Goal: Information Seeking & Learning: Learn about a topic

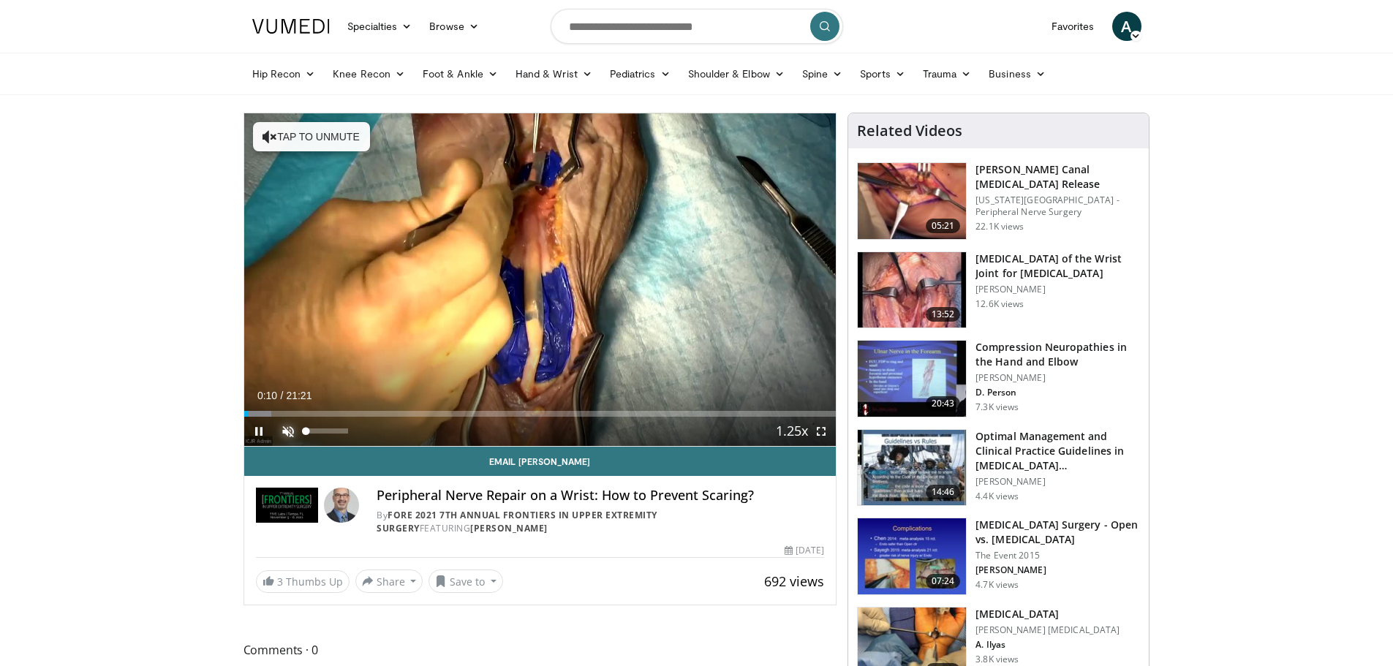
click at [289, 431] on span "Video Player" at bounding box center [287, 431] width 29 height 29
click at [826, 426] on span "Video Player" at bounding box center [821, 431] width 29 height 29
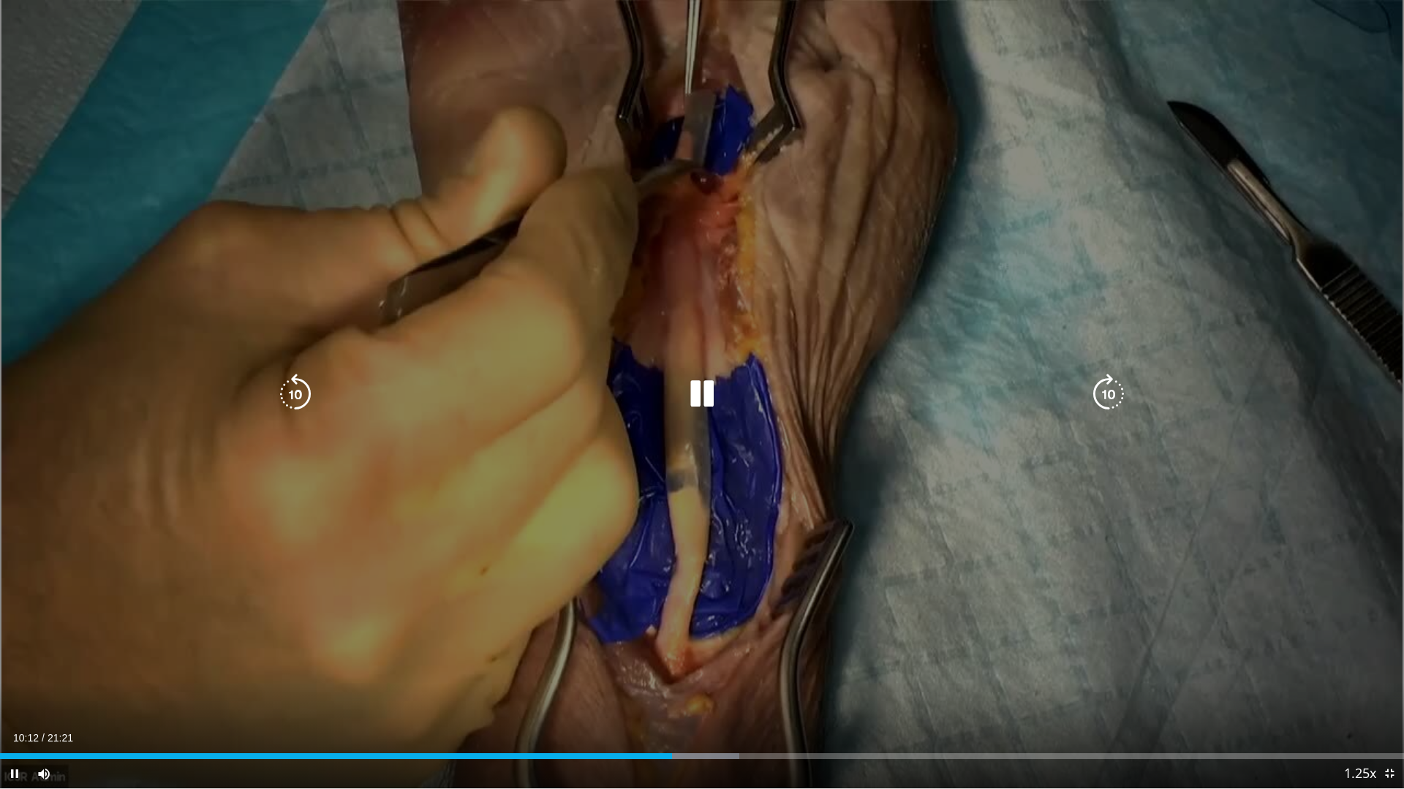
click at [696, 385] on icon "Video Player" at bounding box center [702, 394] width 41 height 41
click at [692, 410] on icon "Video Player" at bounding box center [702, 394] width 41 height 41
click at [720, 396] on icon "Video Player" at bounding box center [702, 394] width 41 height 41
click at [688, 526] on div "10 seconds Tap to unmute" at bounding box center [702, 394] width 1404 height 789
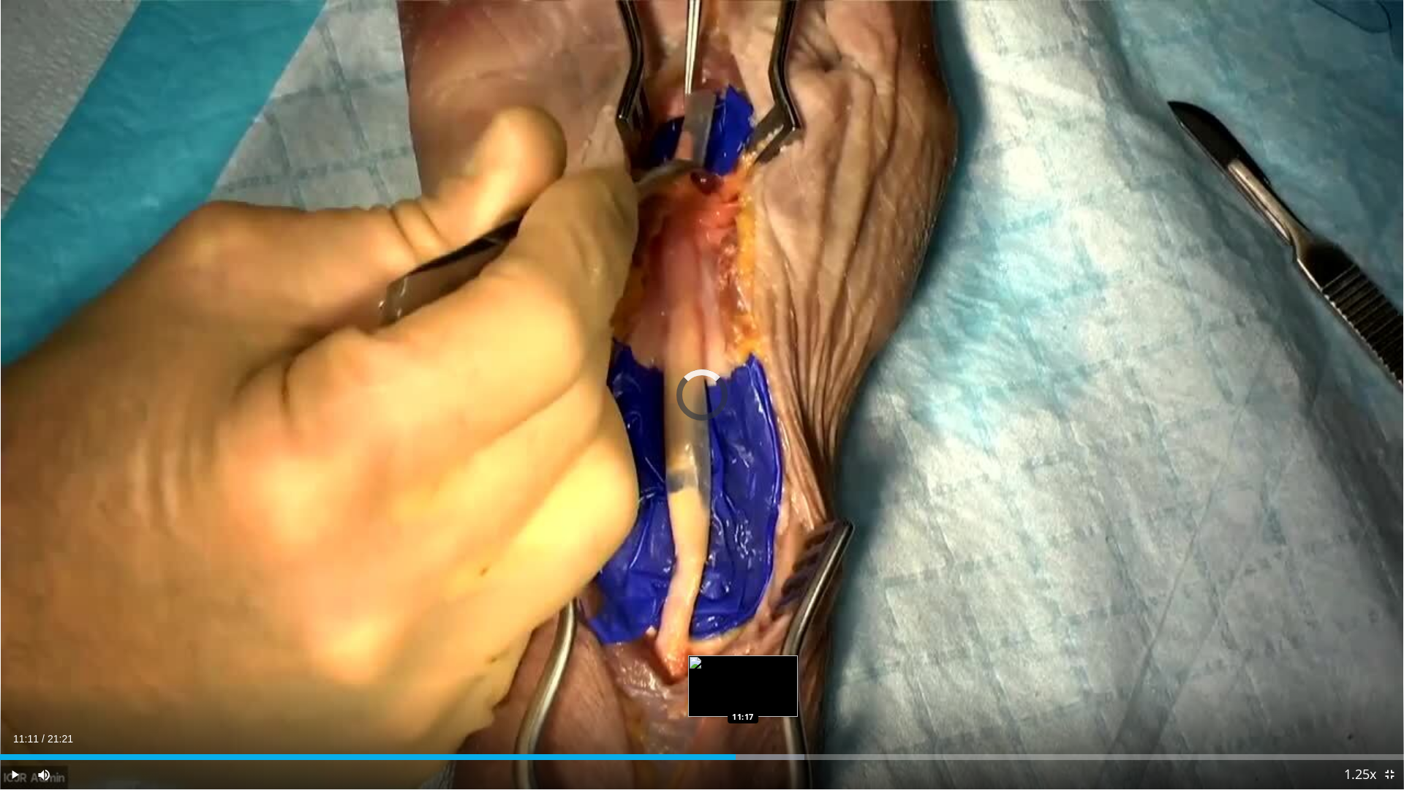
click at [743, 665] on div "Loaded : 57.30% 11:11 11:17" at bounding box center [702, 757] width 1404 height 6
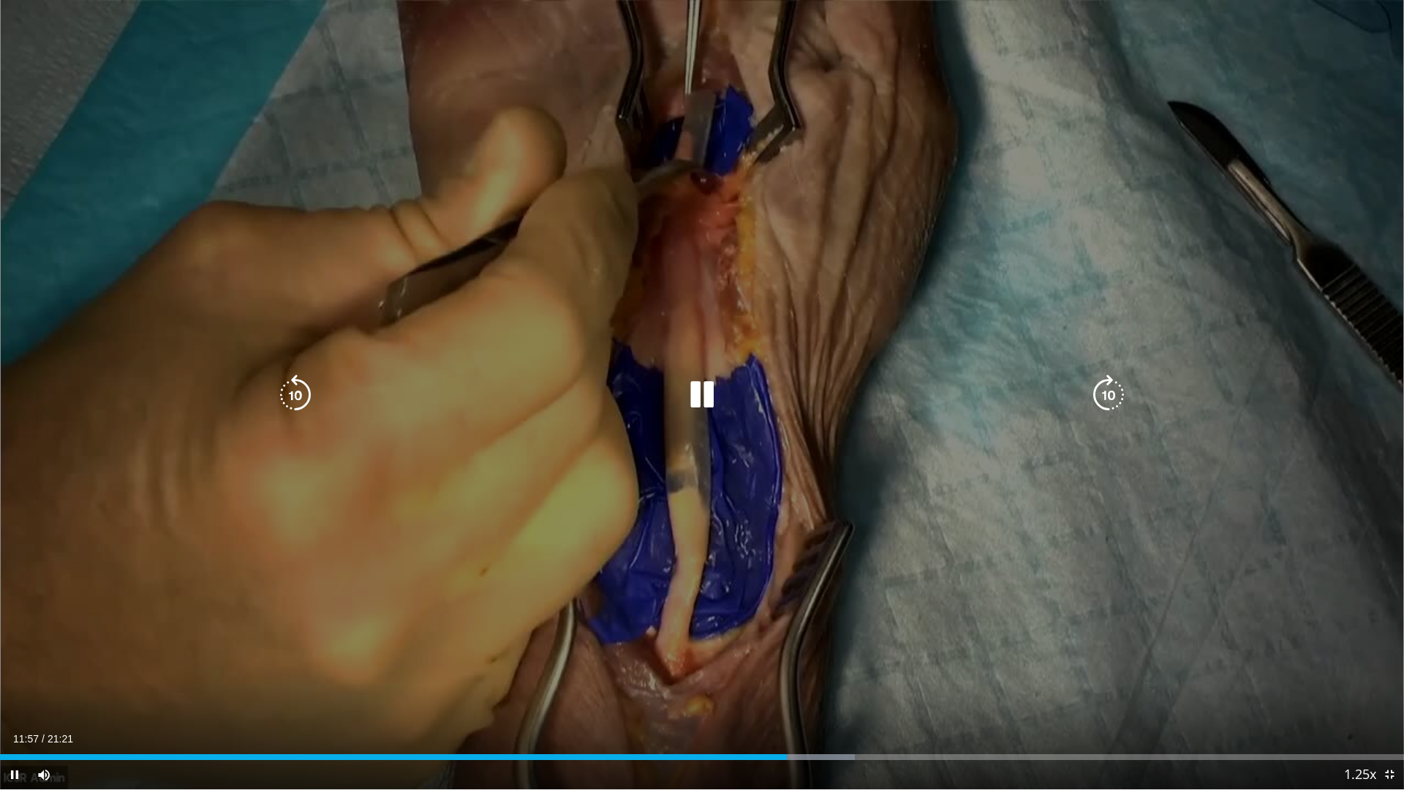
click at [714, 413] on icon "Video Player" at bounding box center [702, 394] width 41 height 41
click at [1246, 649] on div "10 seconds Tap to unmute" at bounding box center [702, 394] width 1404 height 789
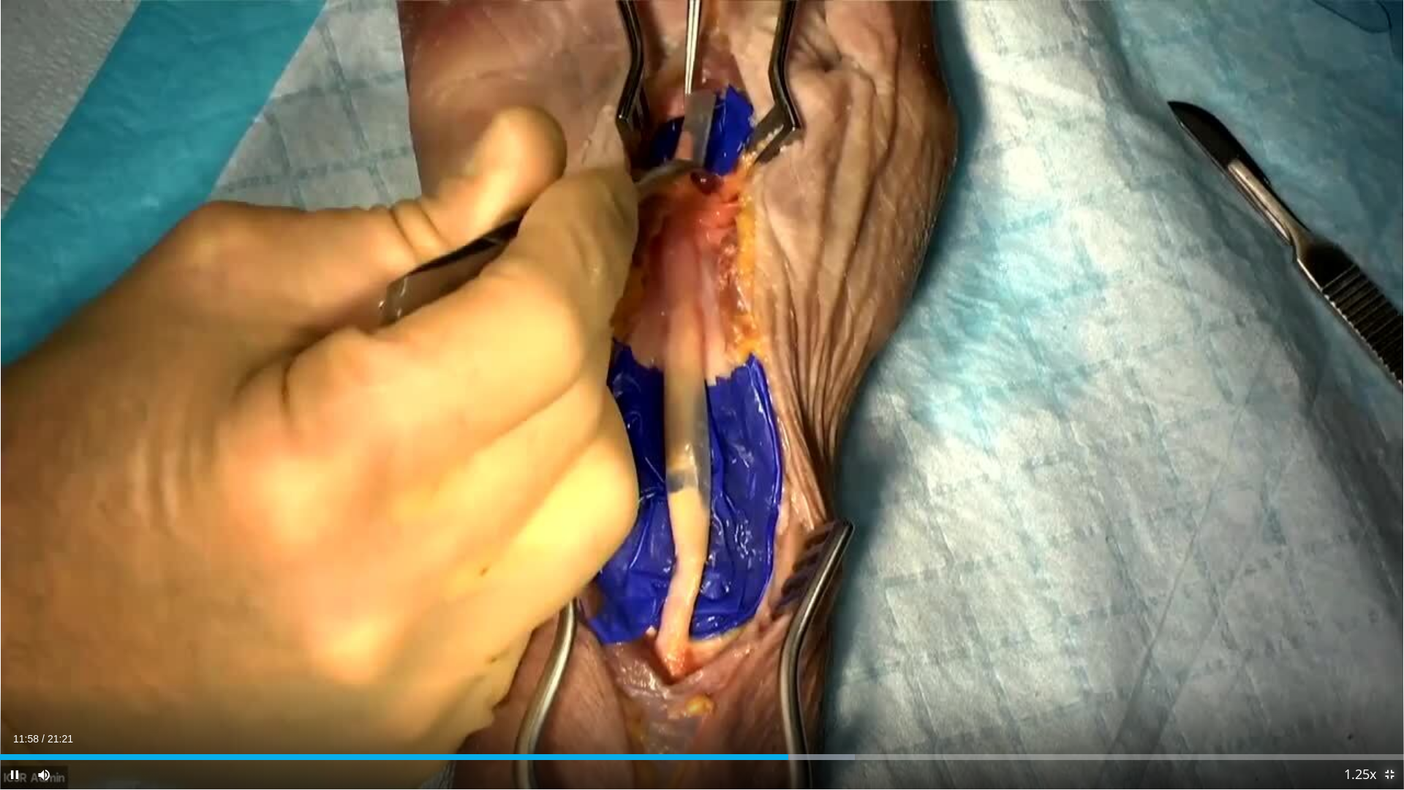
click at [1388, 665] on span "Video Player" at bounding box center [1389, 774] width 29 height 29
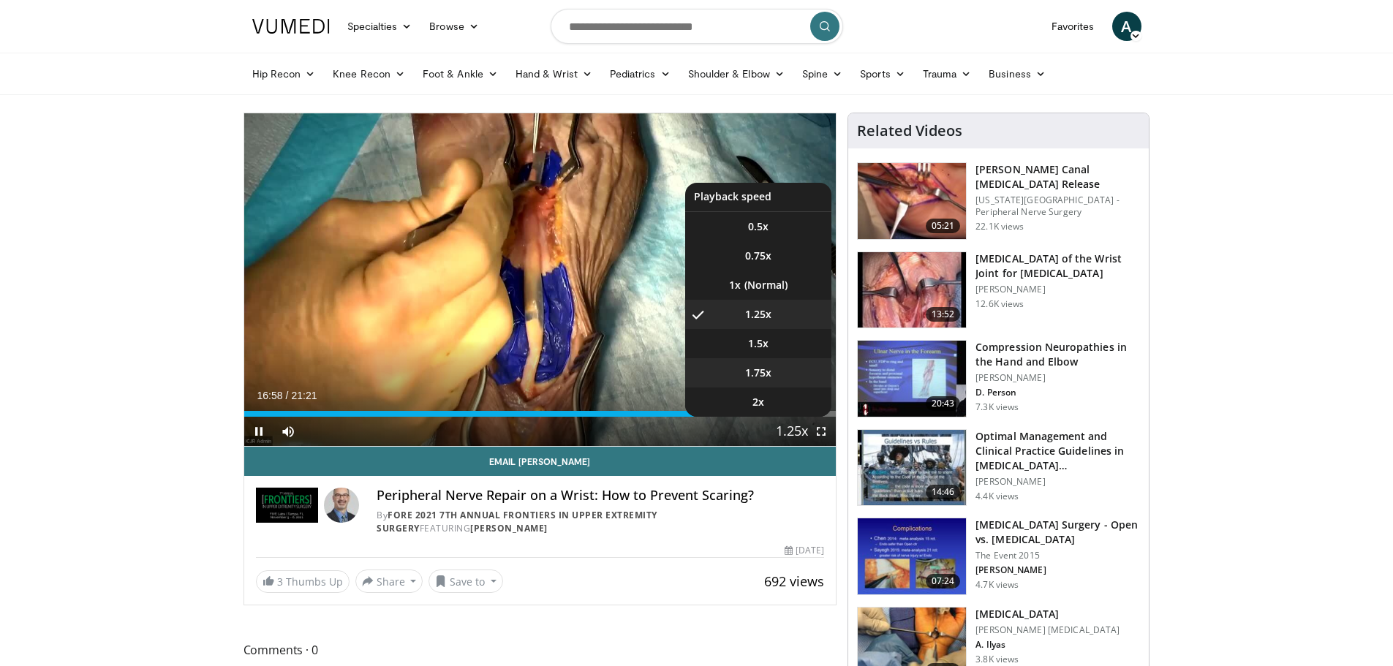
click at [761, 364] on li "1.75x" at bounding box center [758, 372] width 146 height 29
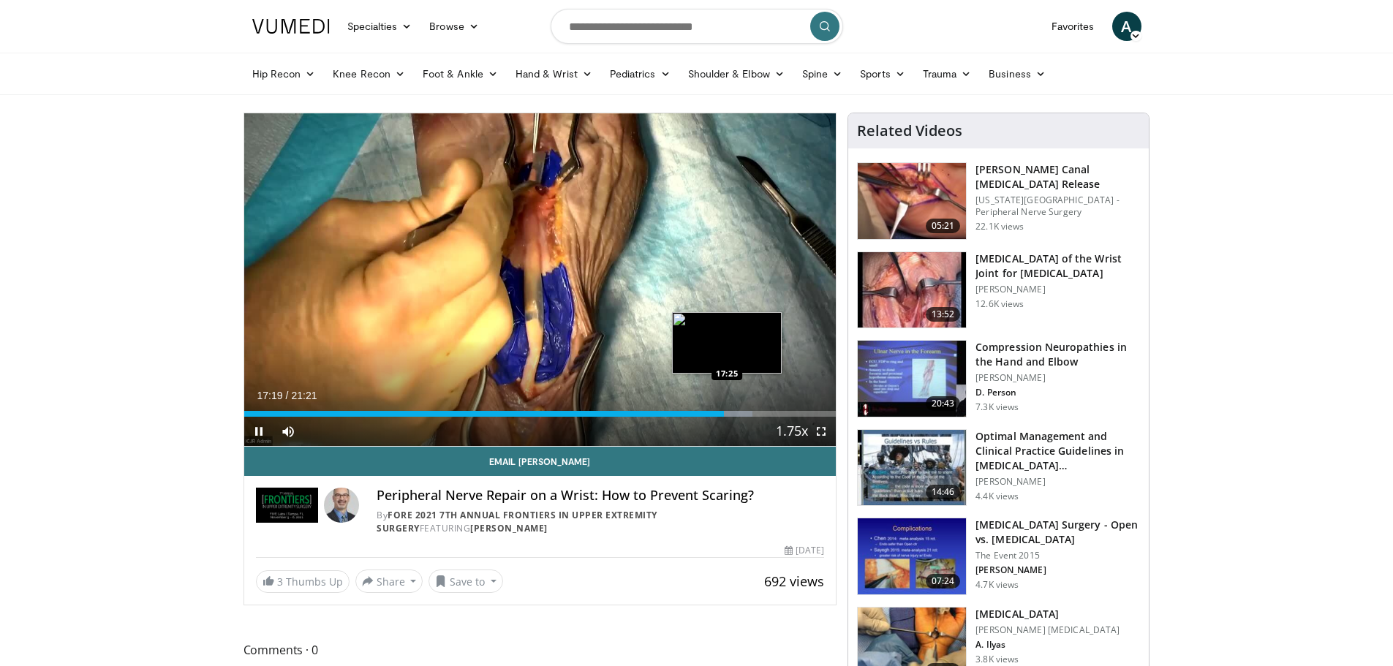
click at [727, 412] on div "Loaded : 85.87% 17:19 17:25" at bounding box center [540, 414] width 592 height 6
click at [736, 413] on div "Progress Bar" at bounding box center [735, 414] width 43 height 6
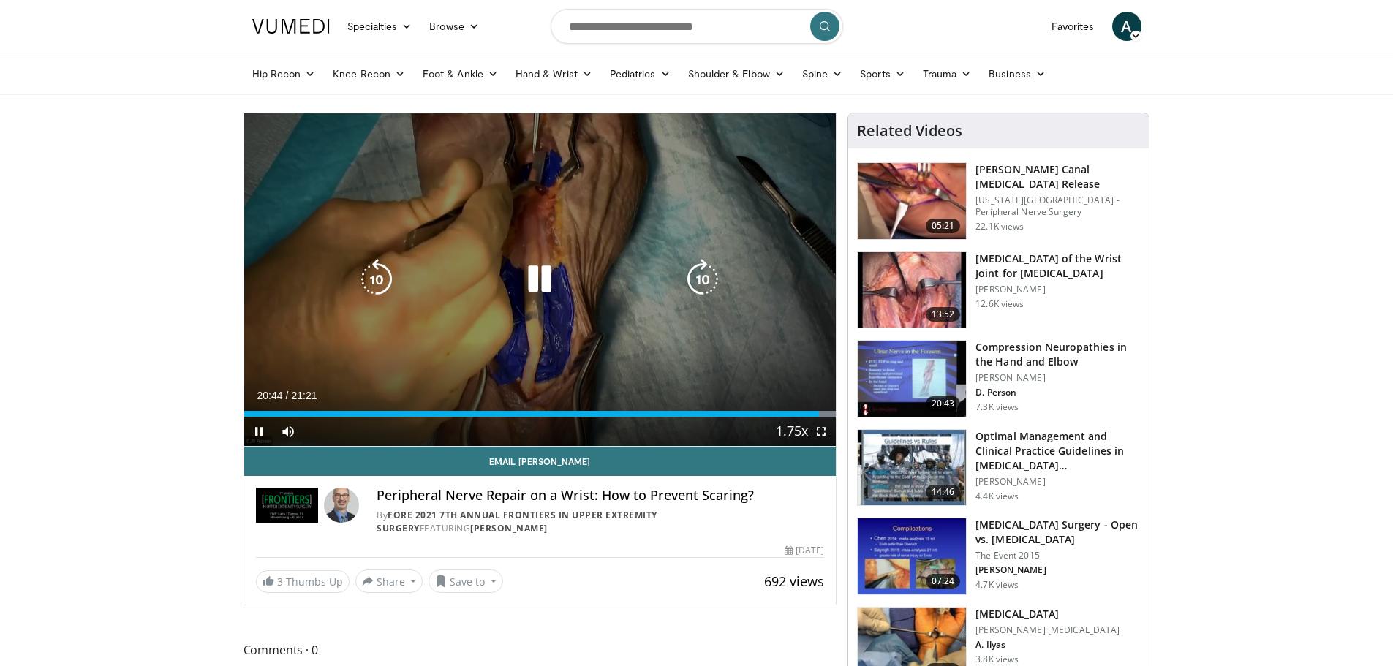
click at [546, 273] on icon "Video Player" at bounding box center [539, 279] width 41 height 41
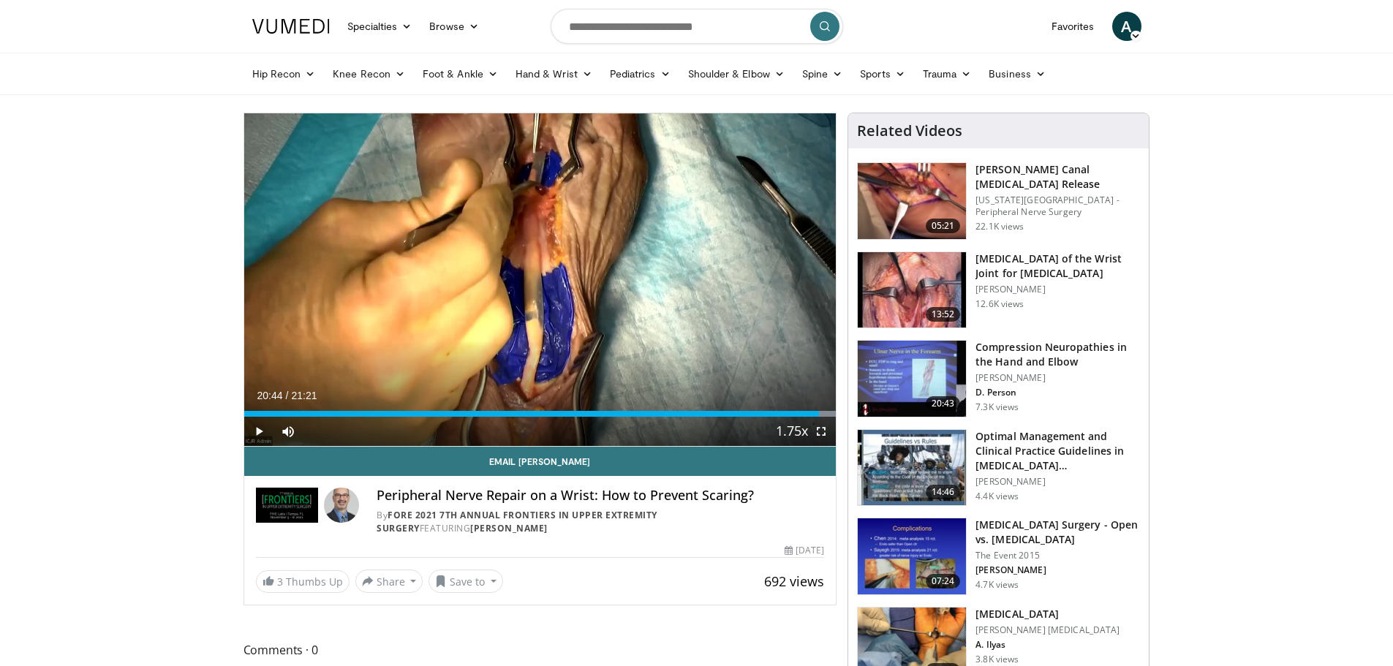
click at [546, 273] on div "10 seconds Tap to unmute" at bounding box center [540, 279] width 592 height 333
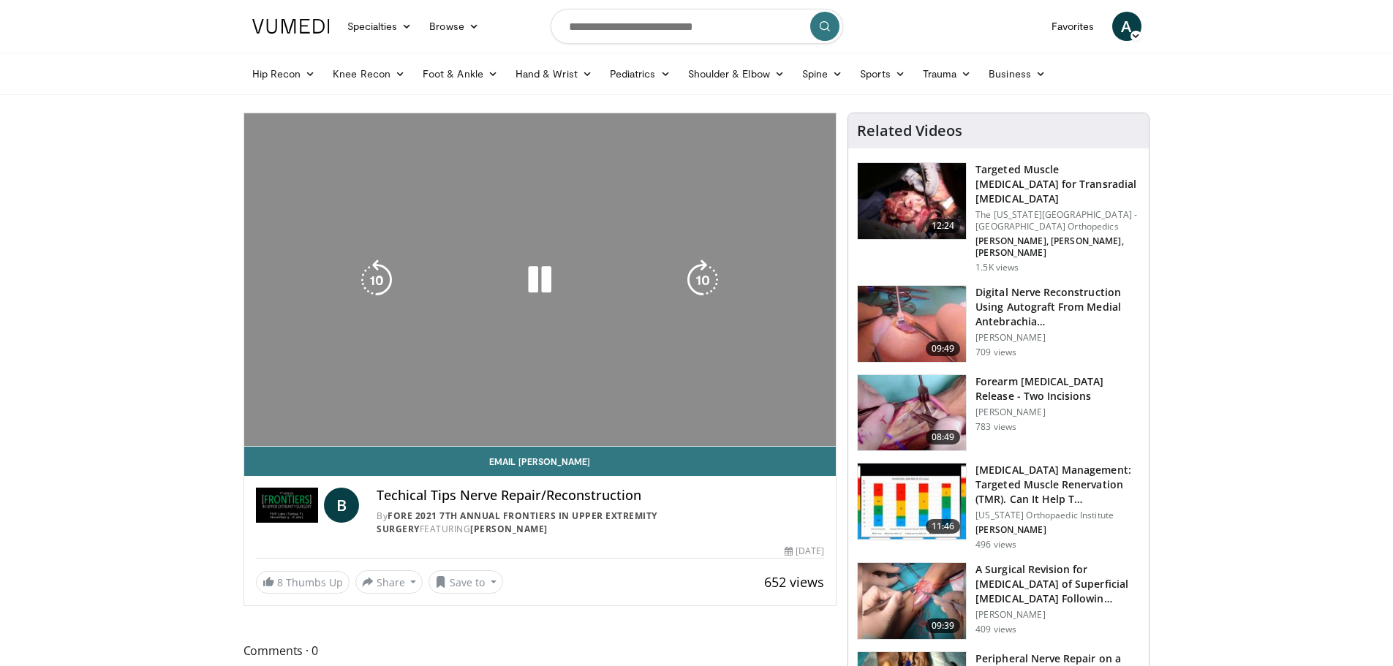
click at [502, 352] on div "10 seconds Tap to unmute" at bounding box center [540, 279] width 592 height 333
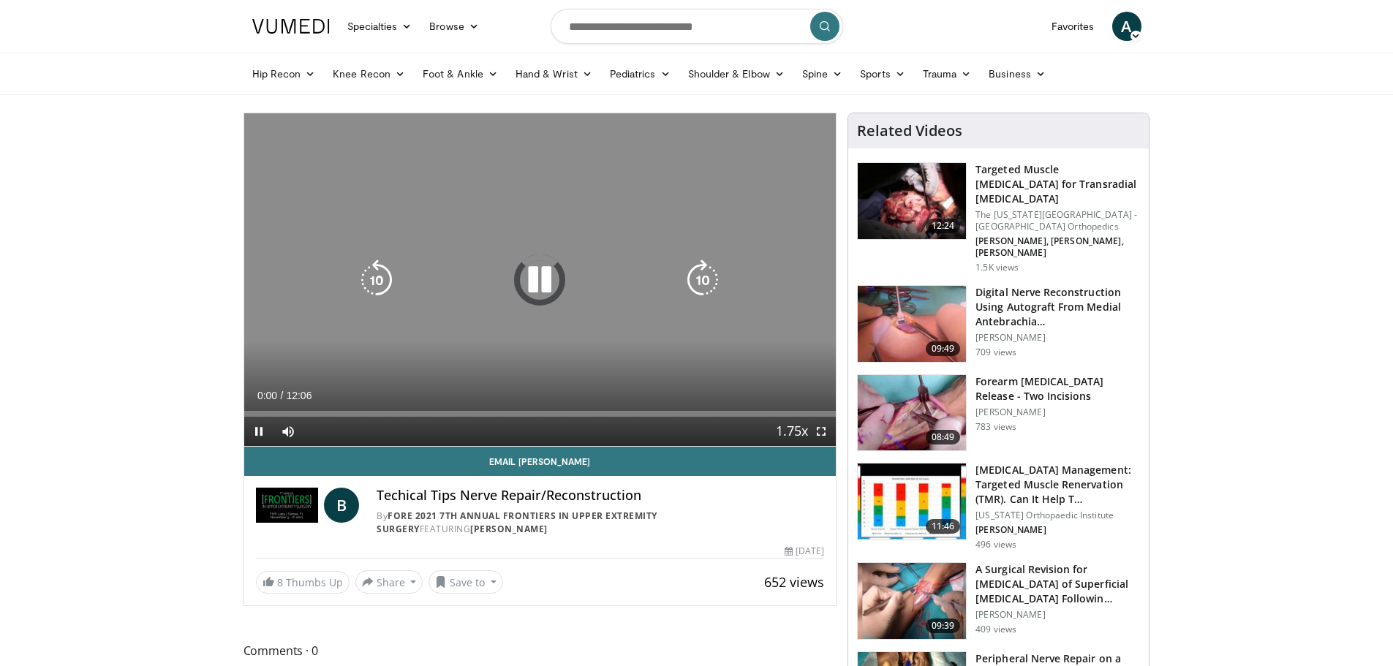
click at [537, 270] on icon "Video Player" at bounding box center [539, 280] width 41 height 41
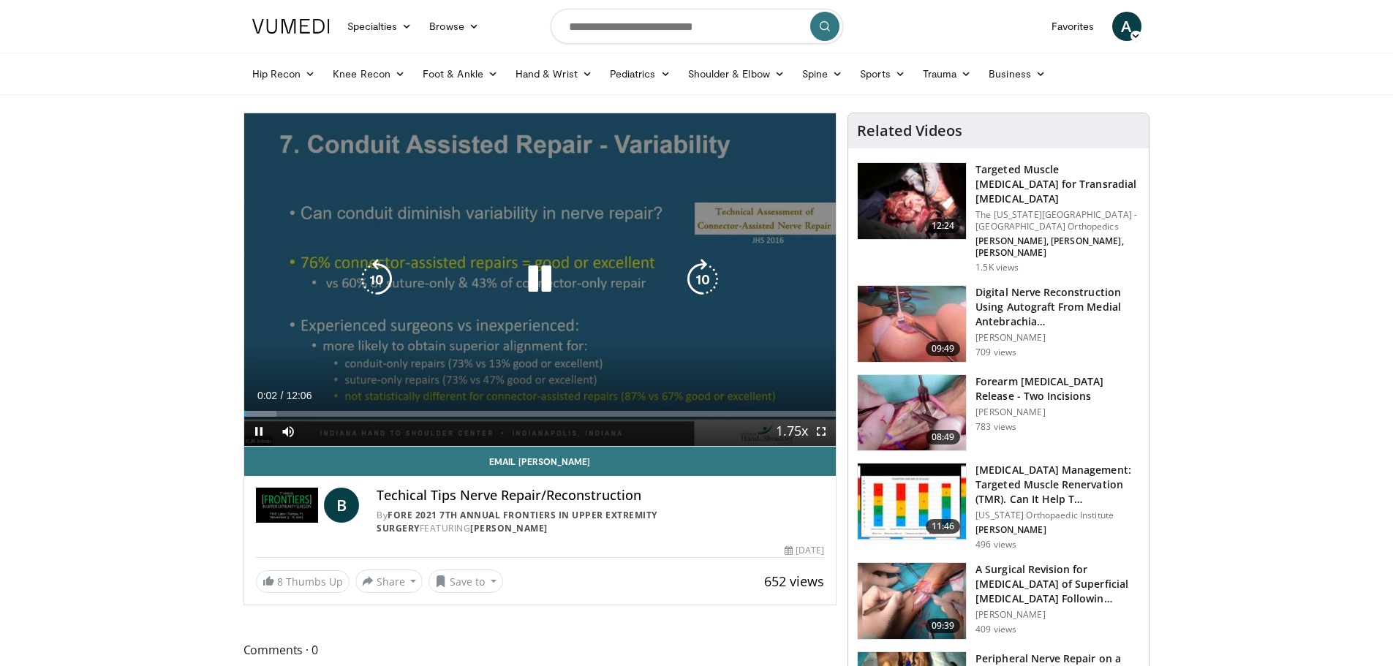
click at [532, 279] on icon "Video Player" at bounding box center [539, 279] width 41 height 41
click at [531, 268] on icon "Video Player" at bounding box center [539, 279] width 41 height 41
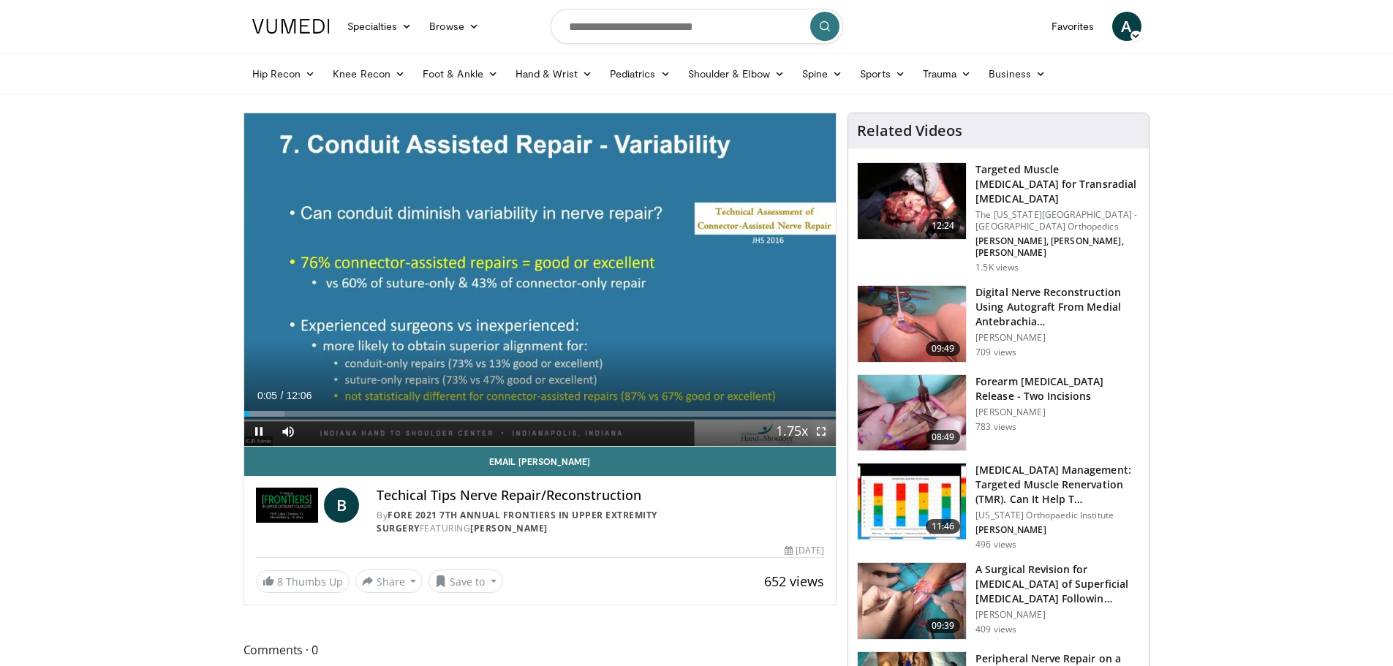
click at [820, 430] on span "Video Player" at bounding box center [821, 431] width 29 height 29
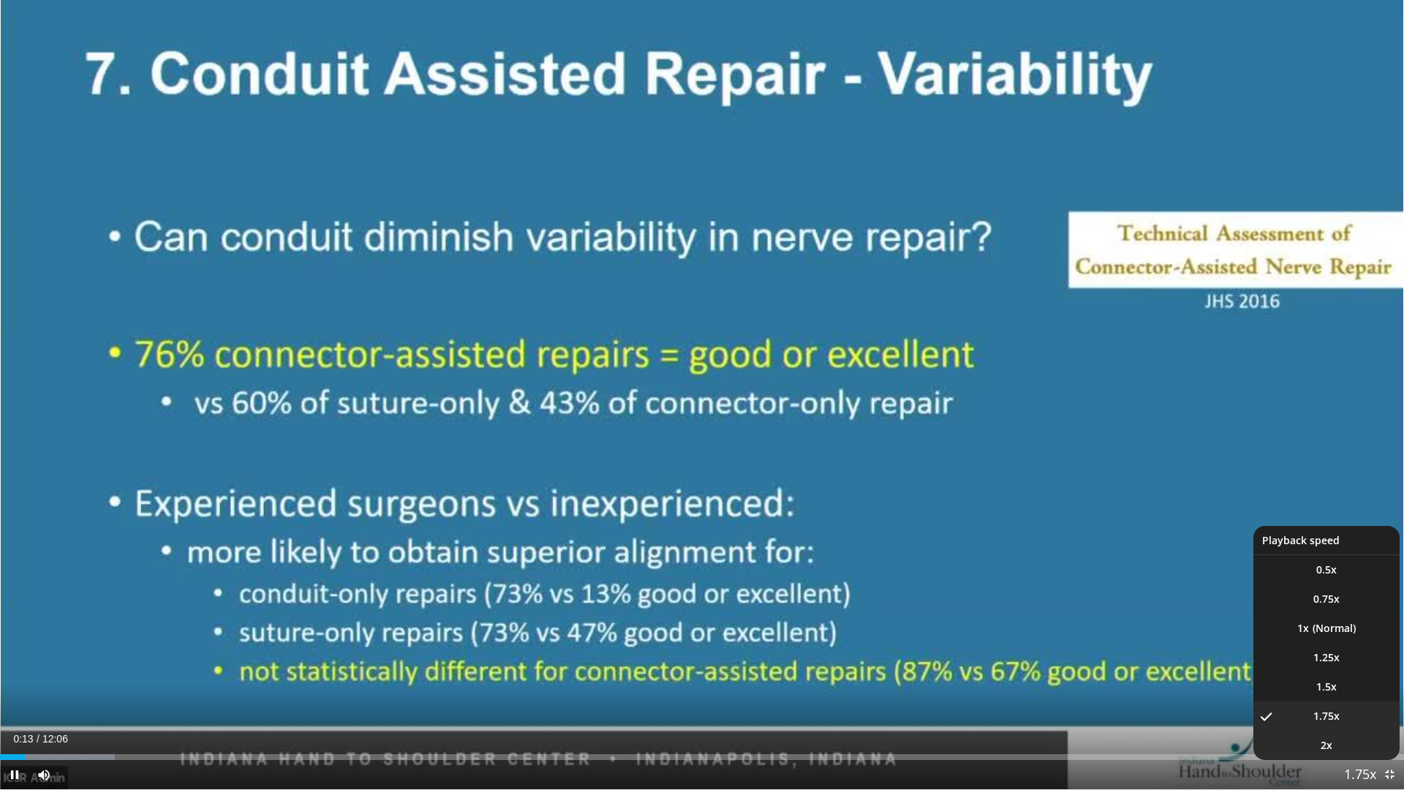
click at [1342, 665] on li "2x" at bounding box center [1326, 745] width 146 height 29
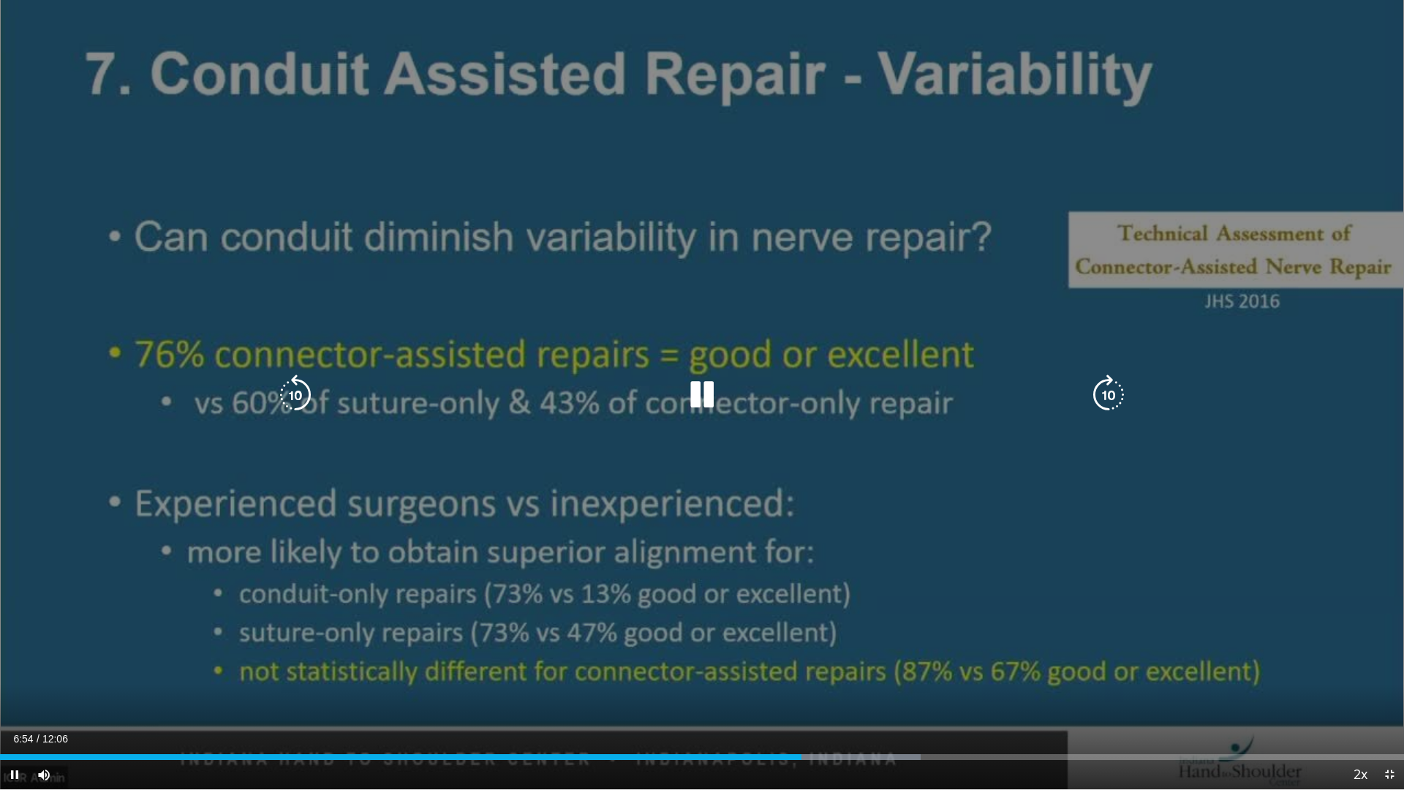
click at [695, 411] on icon "Video Player" at bounding box center [702, 394] width 41 height 41
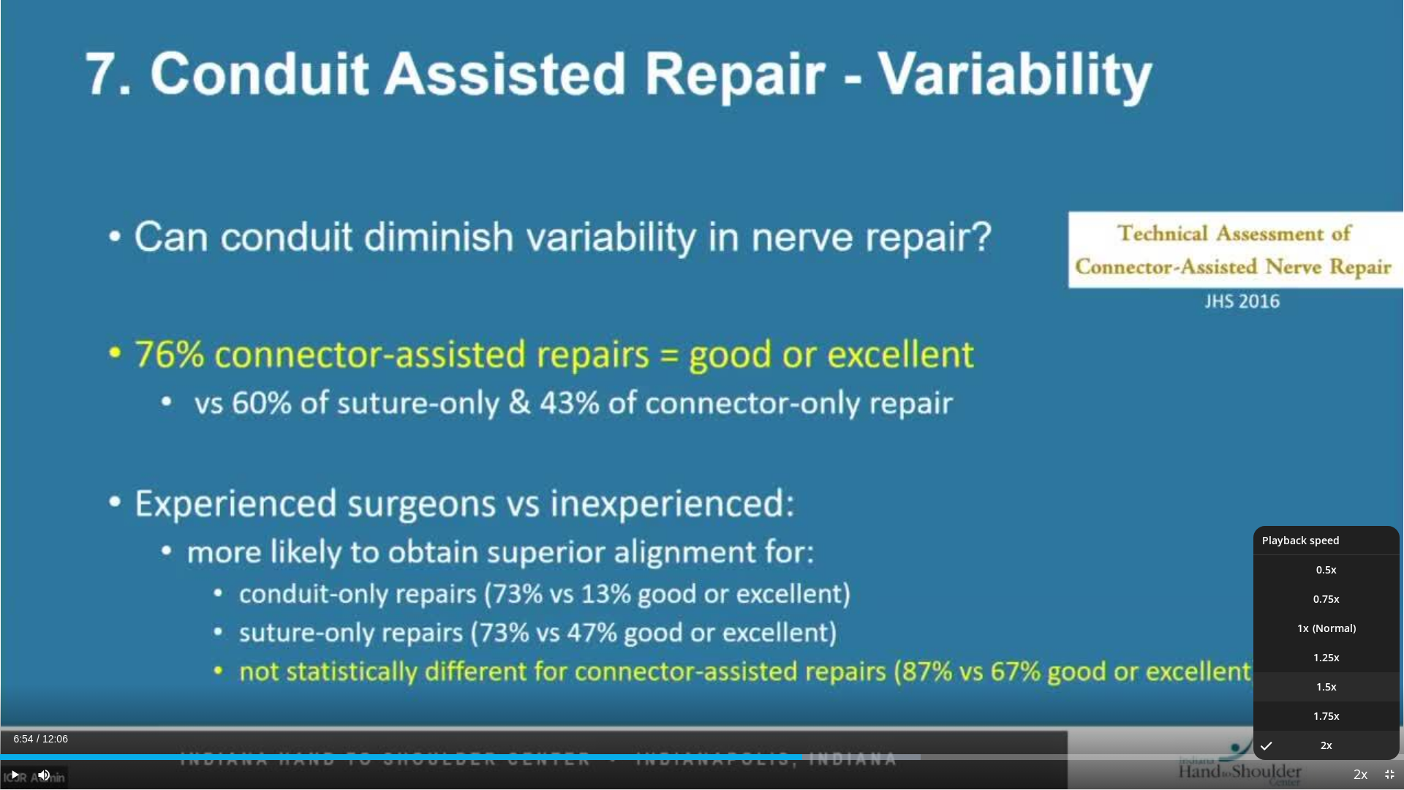
click at [1338, 665] on li "1.5x" at bounding box center [1326, 686] width 146 height 29
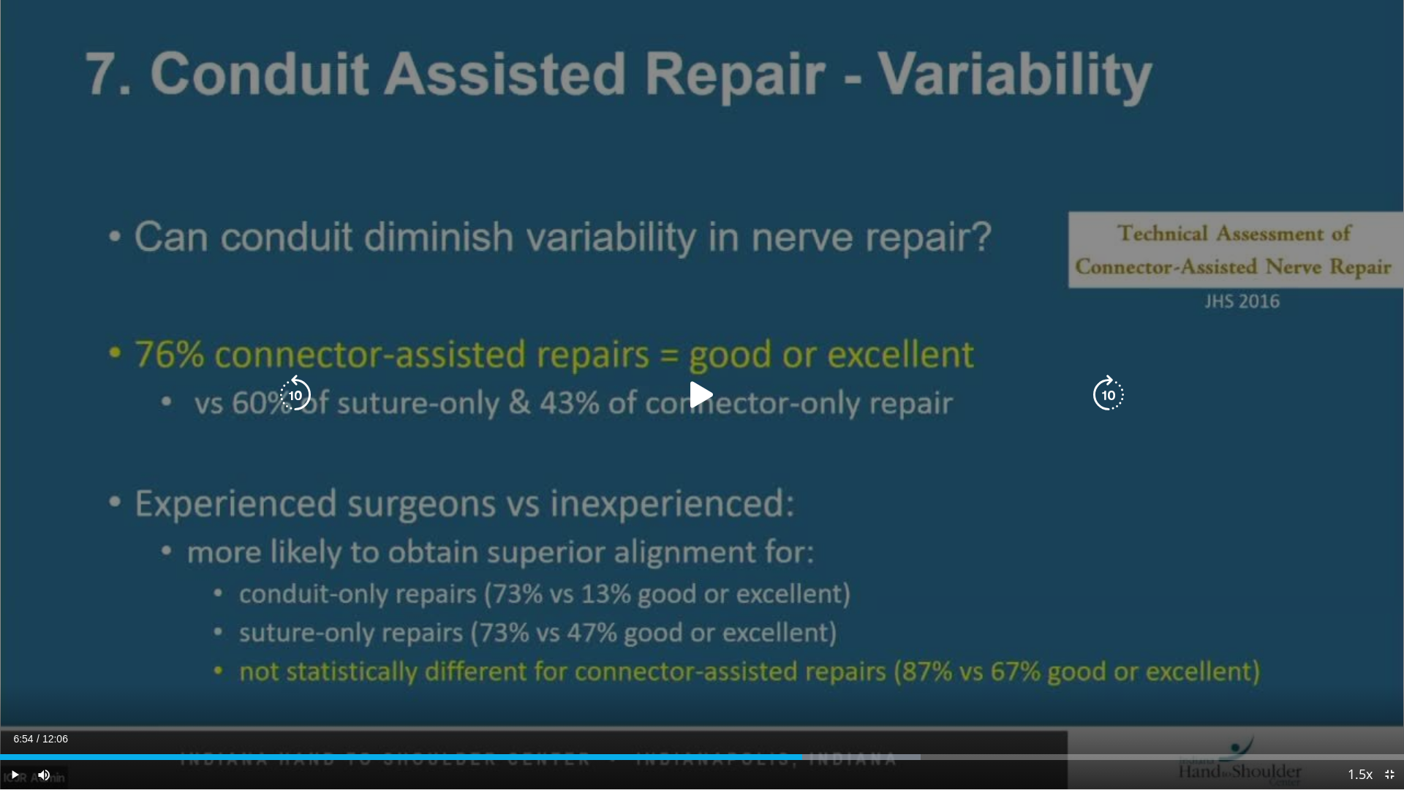
click at [309, 388] on icon "Video Player" at bounding box center [295, 394] width 41 height 41
click at [301, 390] on icon "Video Player" at bounding box center [295, 394] width 41 height 41
click at [694, 390] on icon "Video Player" at bounding box center [702, 394] width 41 height 41
click at [298, 394] on icon "Video Player" at bounding box center [295, 394] width 41 height 41
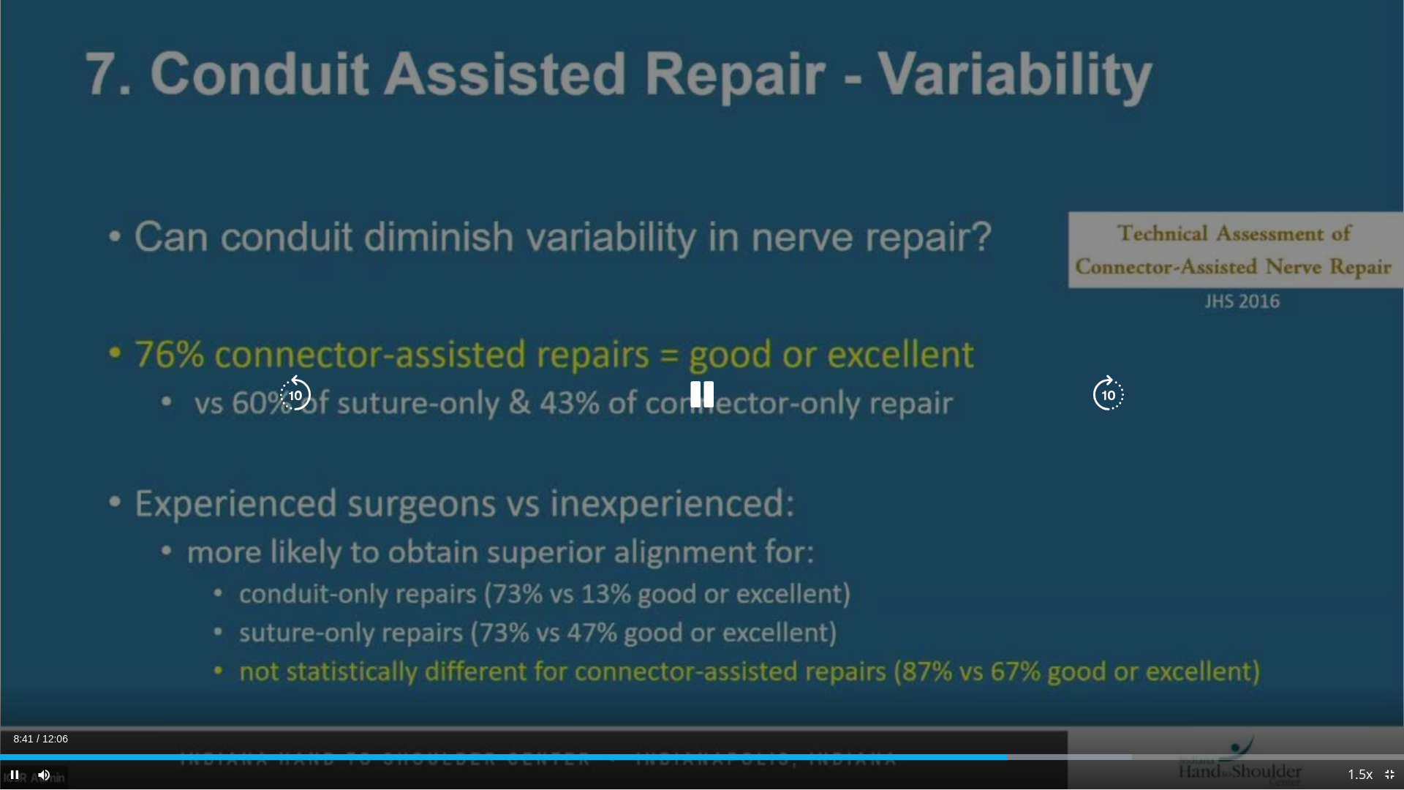
click at [687, 388] on icon "Video Player" at bounding box center [702, 394] width 41 height 41
click at [769, 407] on div "Video Player" at bounding box center [702, 394] width 842 height 29
click at [731, 405] on div "Video Player" at bounding box center [702, 394] width 842 height 29
click at [711, 399] on icon "Video Player" at bounding box center [702, 394] width 41 height 41
click at [717, 409] on icon "Video Player" at bounding box center [702, 394] width 41 height 41
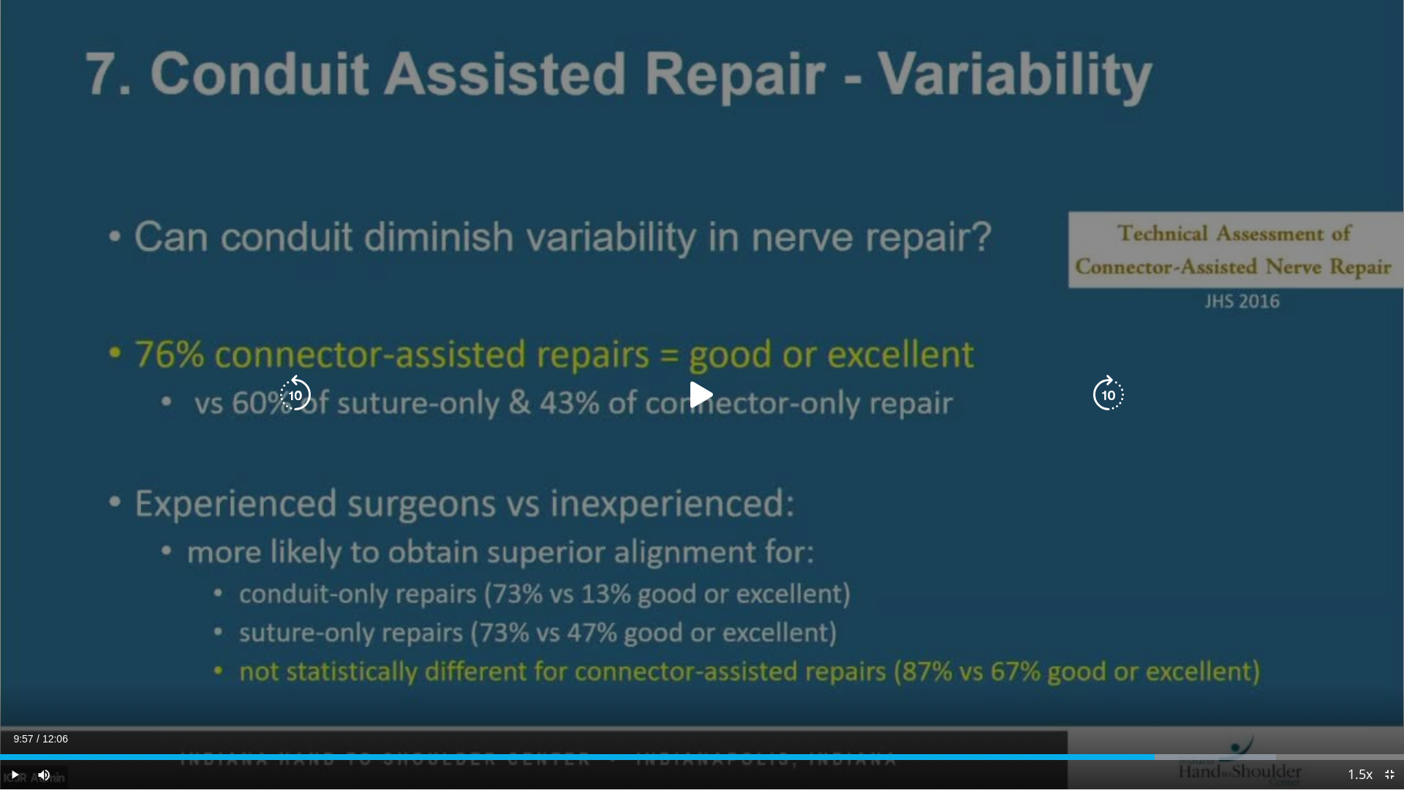
click at [291, 399] on icon "Video Player" at bounding box center [295, 394] width 41 height 41
click at [678, 377] on div "10 seconds Tap to unmute" at bounding box center [702, 394] width 1404 height 789
click at [1110, 403] on icon "Video Player" at bounding box center [1108, 394] width 41 height 41
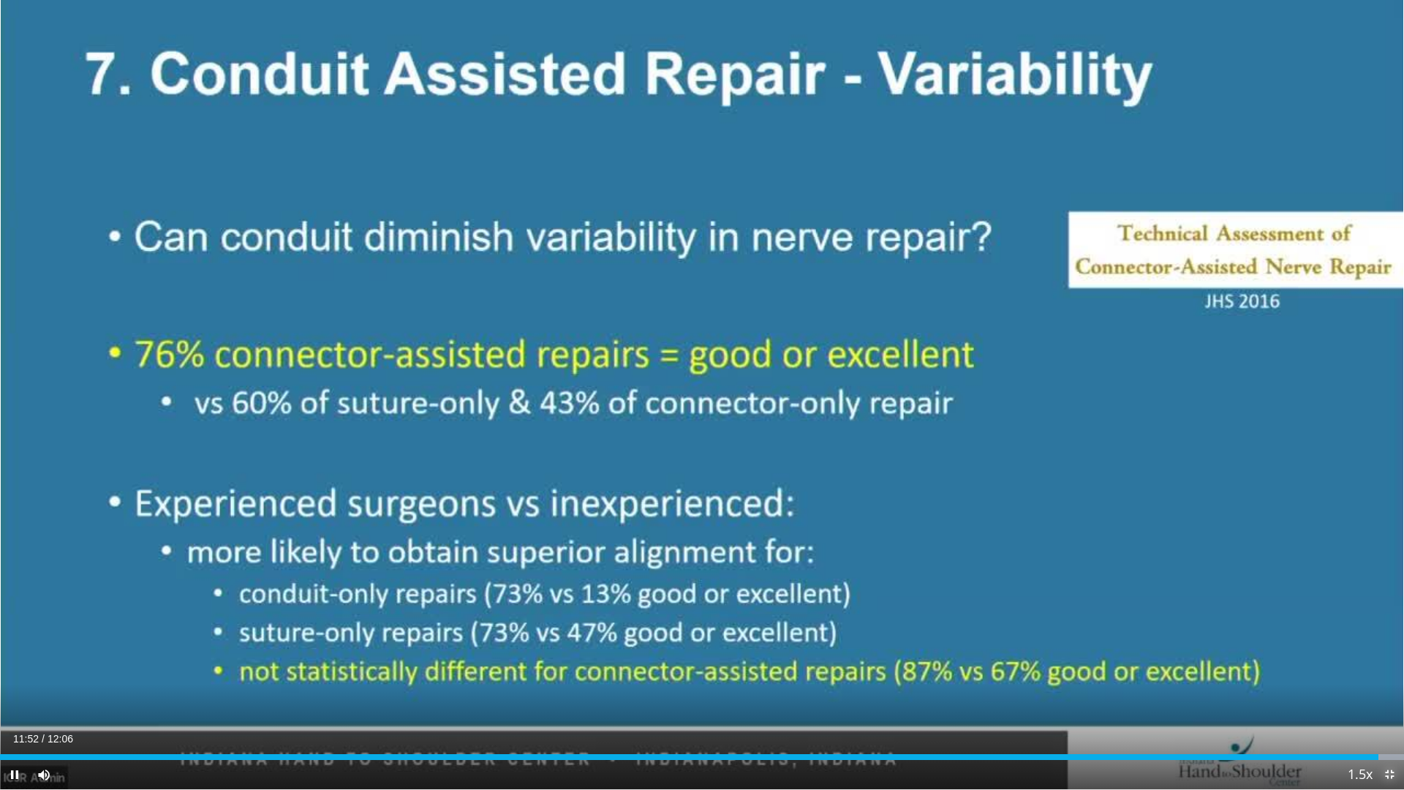
click at [1392, 665] on span "Video Player" at bounding box center [1389, 774] width 29 height 29
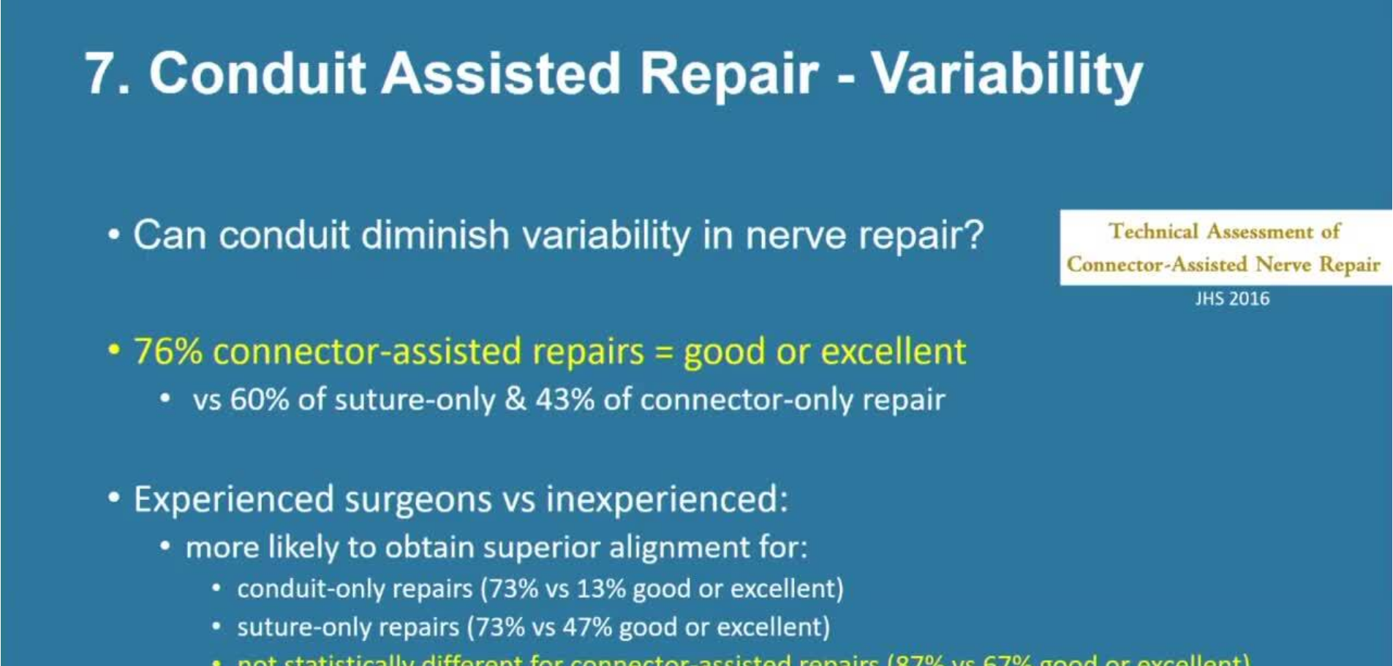
scroll to position [73, 0]
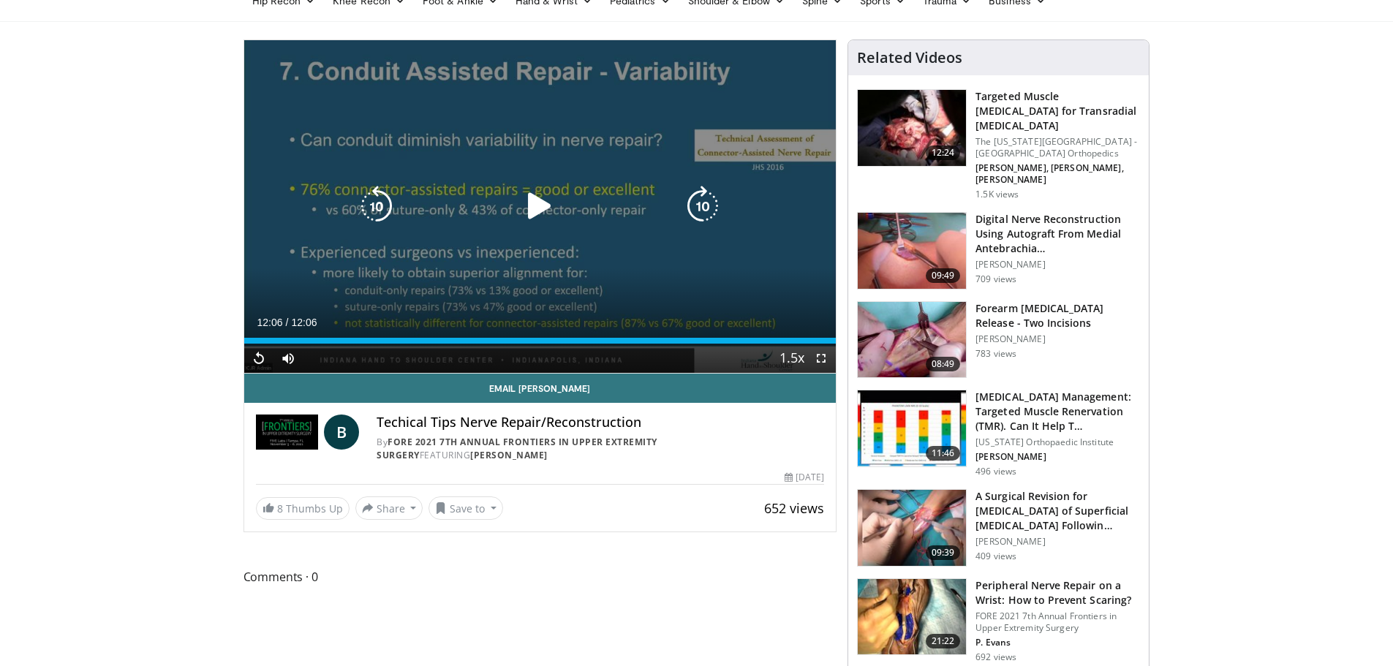
click at [519, 204] on div "Video Player" at bounding box center [539, 206] width 355 height 29
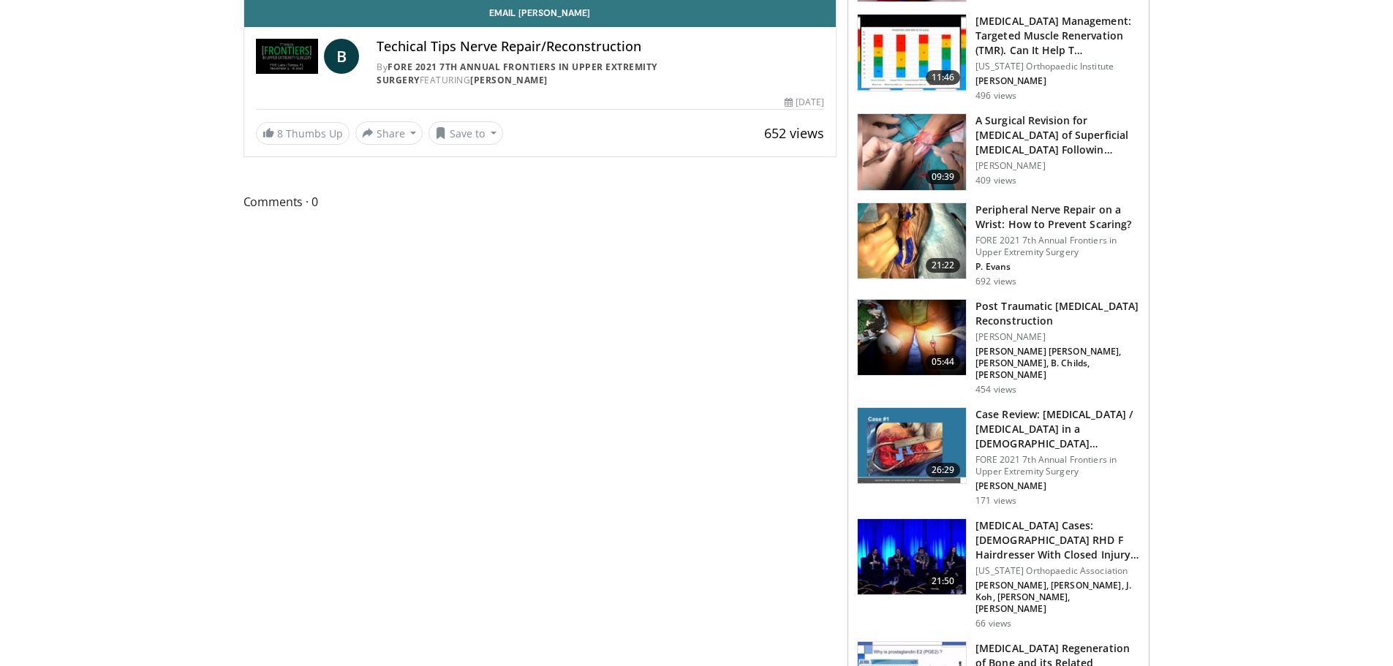
scroll to position [73, 0]
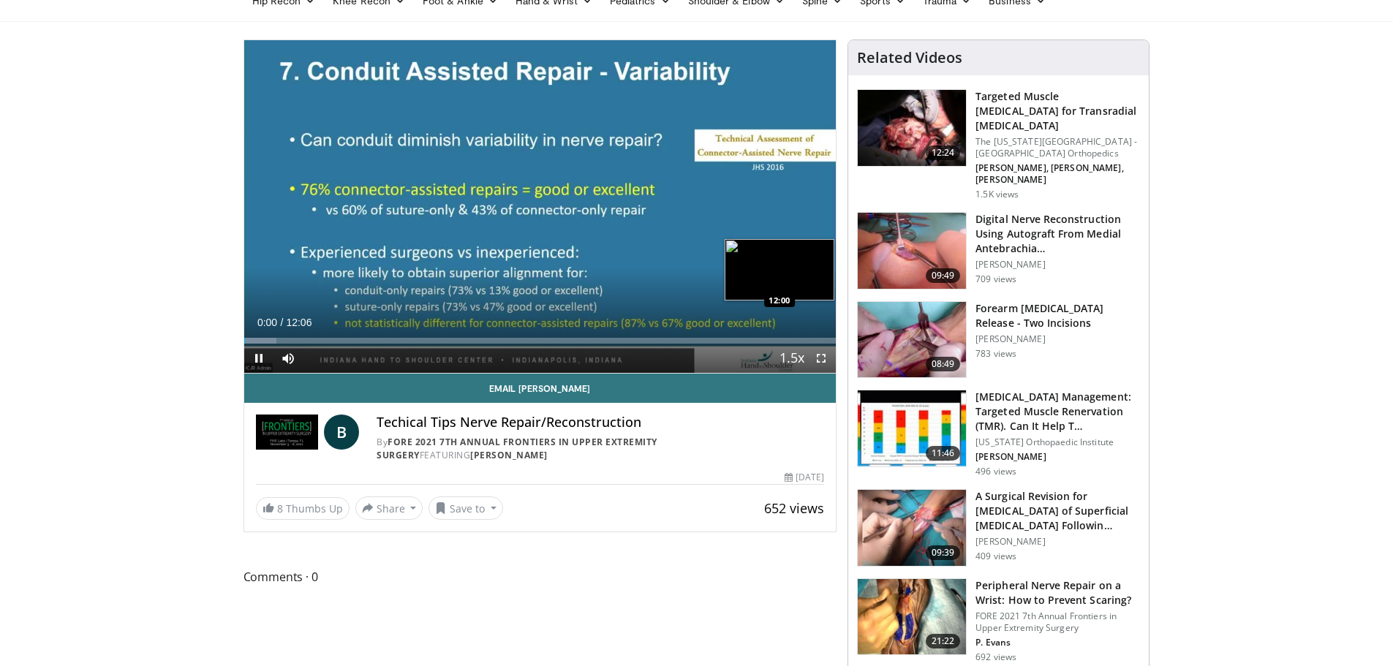
click at [831, 339] on div "Loaded : 5.45% 00:00 12:00" at bounding box center [540, 341] width 592 height 6
click at [831, 339] on div "12:00" at bounding box center [538, 341] width 588 height 6
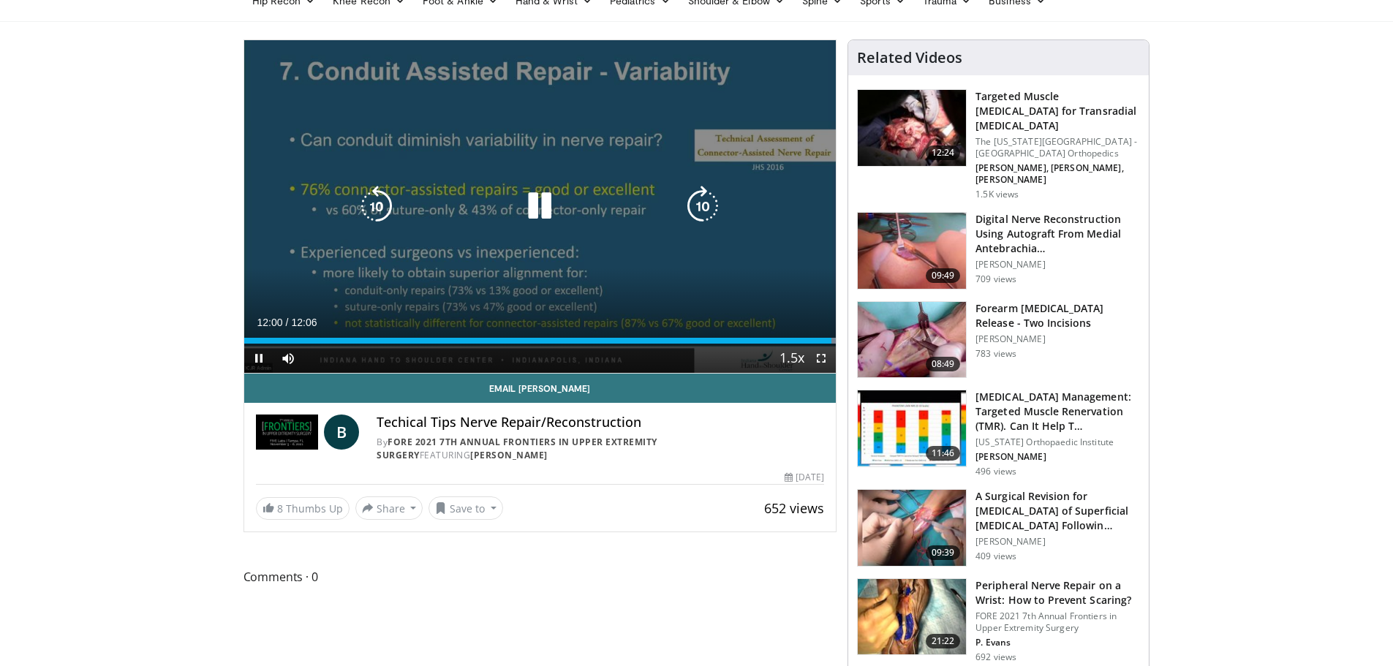
click at [544, 216] on icon "Video Player" at bounding box center [539, 206] width 41 height 41
click at [543, 214] on icon "Video Player" at bounding box center [539, 206] width 41 height 41
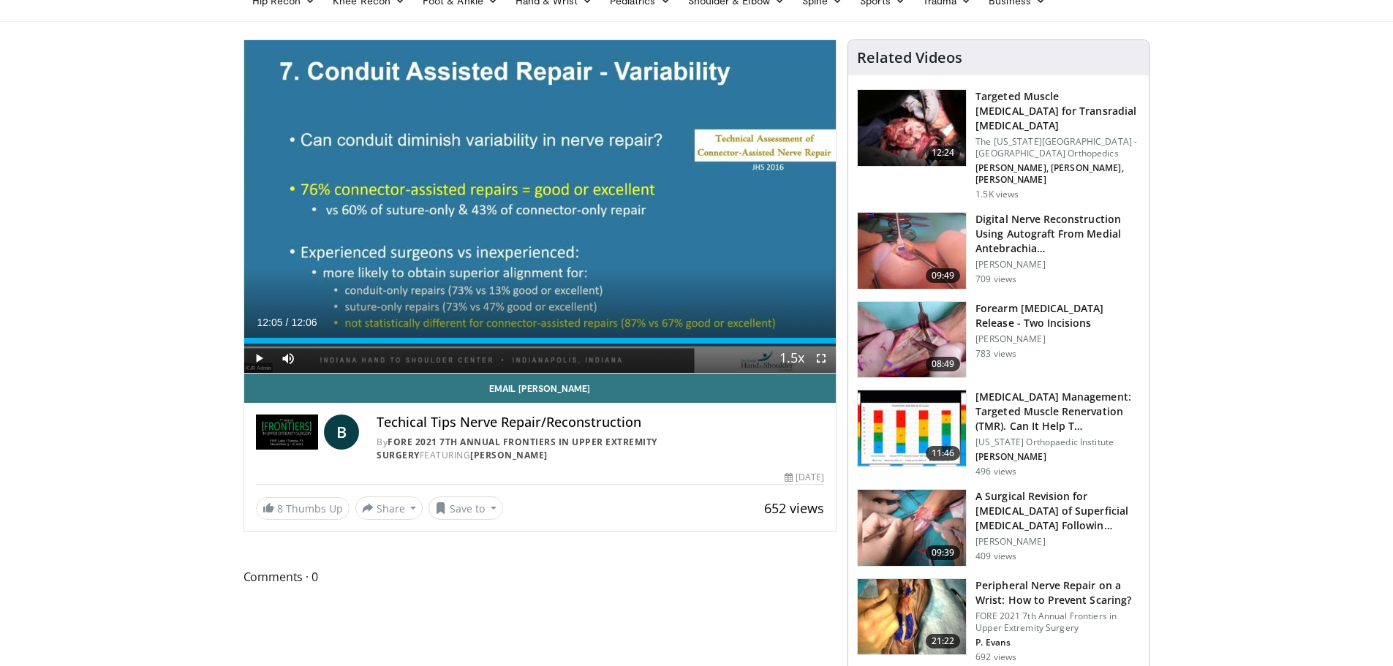
click at [543, 214] on div "10 seconds Tap to unmute" at bounding box center [540, 206] width 592 height 333
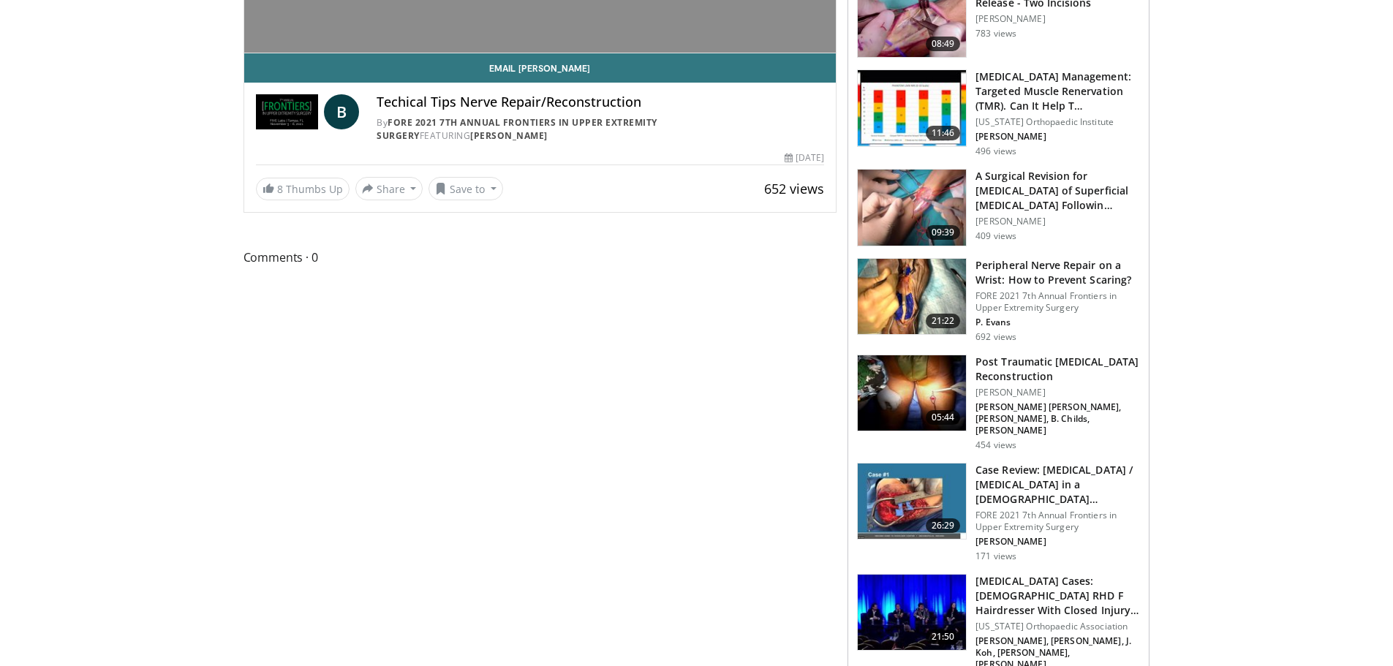
scroll to position [73, 0]
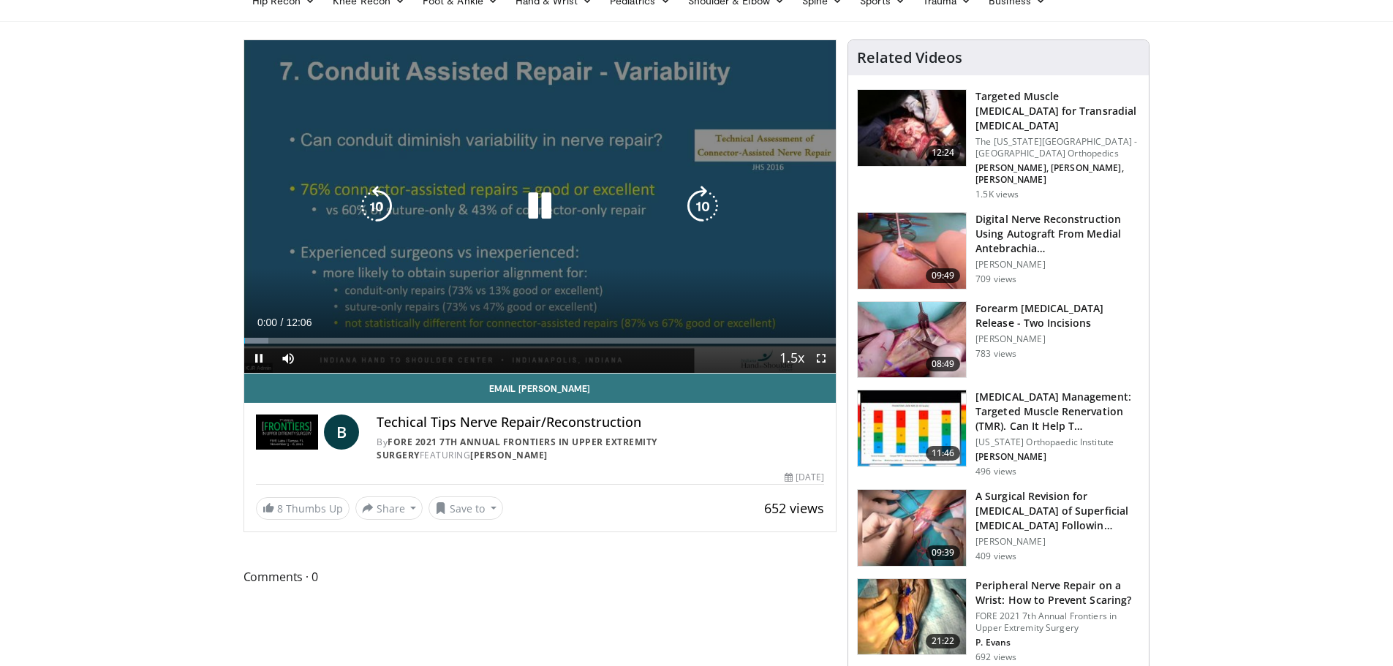
click at [538, 220] on icon "Video Player" at bounding box center [539, 206] width 41 height 41
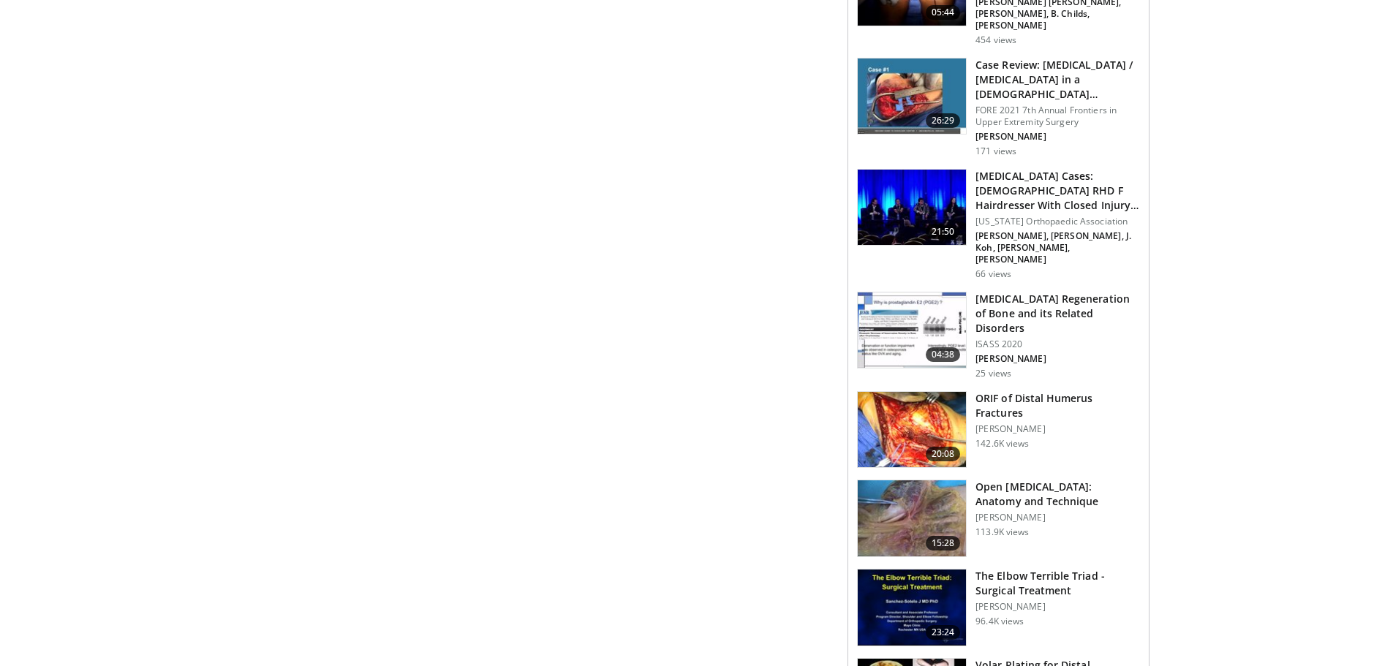
scroll to position [287, 0]
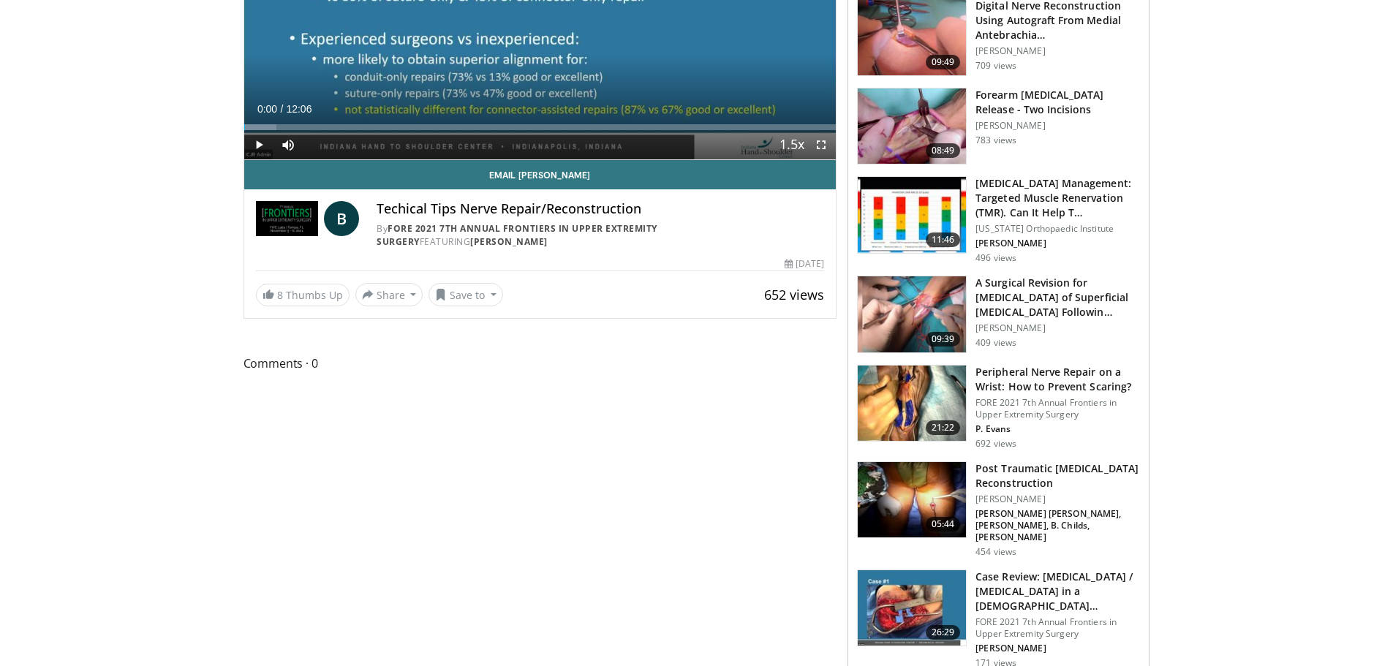
click at [1021, 461] on h3 "Post Traumatic Sciatic Nerve Reconstruction" at bounding box center [1057, 475] width 165 height 29
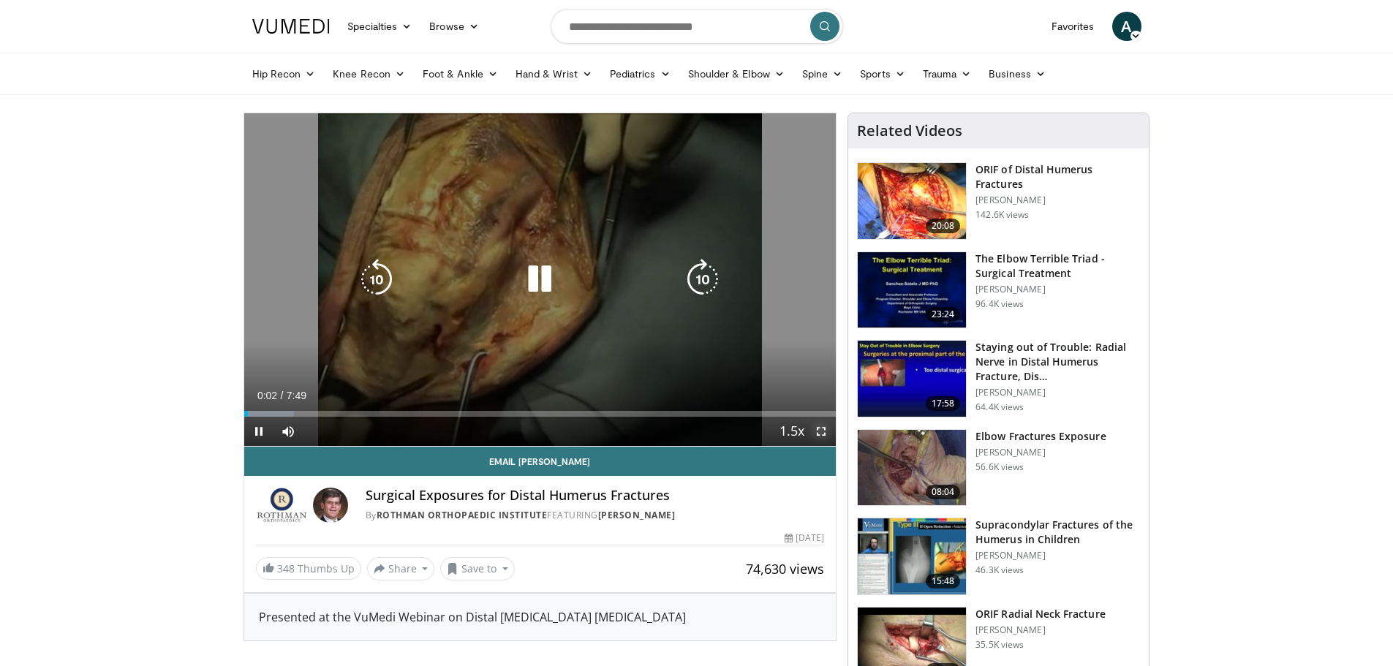
drag, startPoint x: 826, startPoint y: 433, endPoint x: 826, endPoint y: 521, distance: 88.5
click at [826, 433] on span "Video Player" at bounding box center [821, 431] width 29 height 29
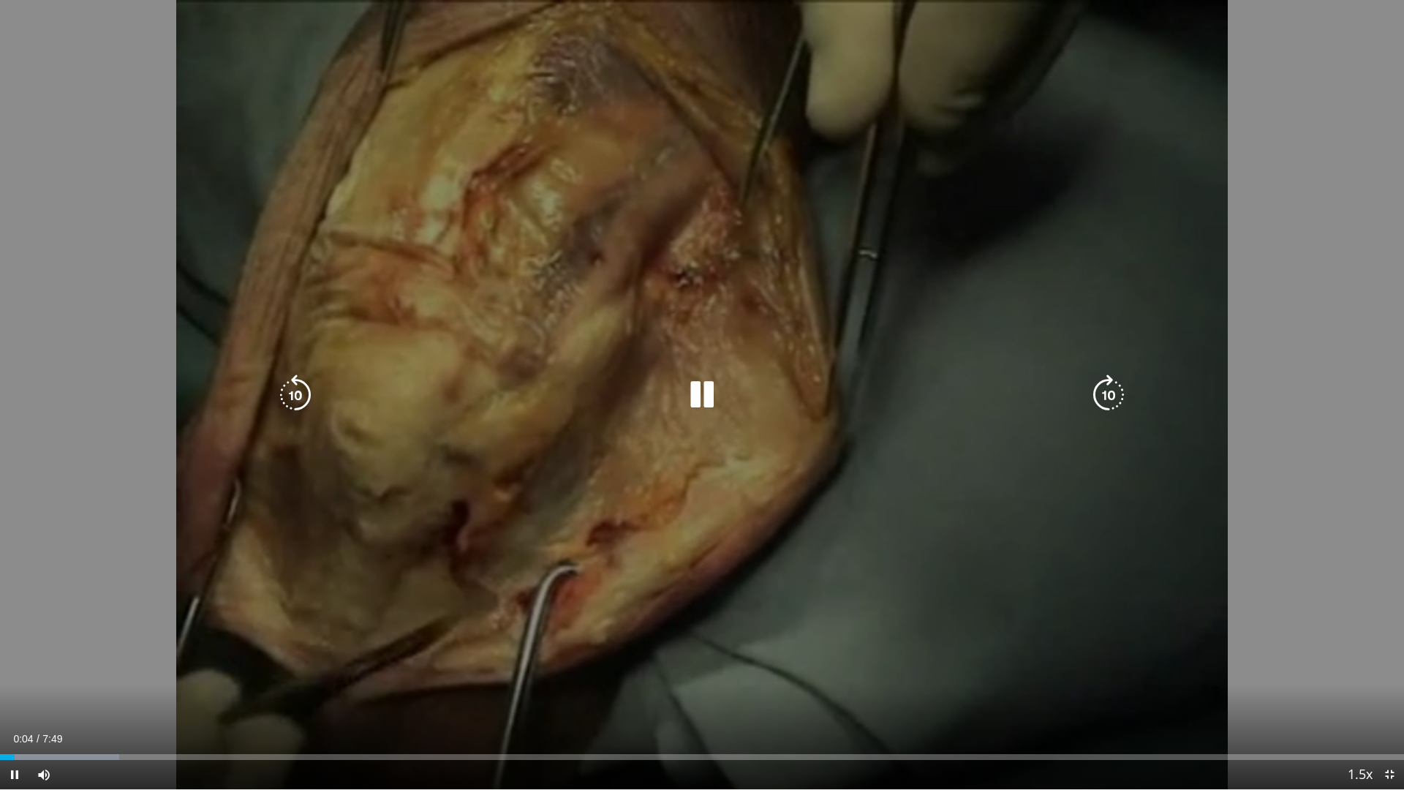
click at [1114, 399] on icon "Video Player" at bounding box center [1108, 394] width 41 height 41
click at [1109, 394] on icon "Video Player" at bounding box center [1108, 394] width 41 height 41
click at [1106, 381] on icon "Video Player" at bounding box center [1108, 394] width 41 height 41
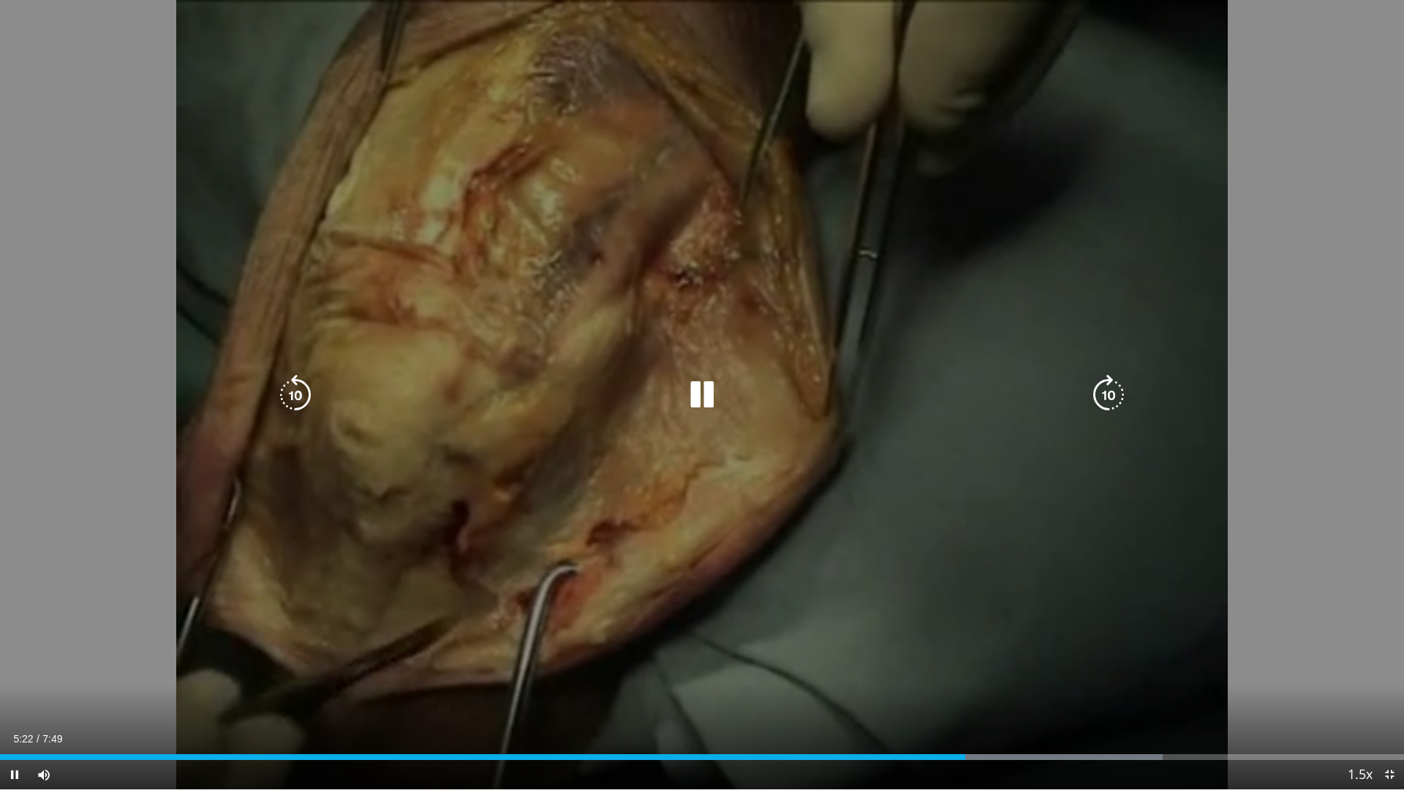
click at [1109, 396] on icon "Video Player" at bounding box center [1108, 394] width 41 height 41
click at [701, 390] on icon "Video Player" at bounding box center [702, 394] width 41 height 41
click at [679, 405] on div "Video Player" at bounding box center [702, 394] width 842 height 29
click at [697, 391] on icon "Video Player" at bounding box center [702, 394] width 41 height 41
click at [1119, 377] on icon "Video Player" at bounding box center [1108, 394] width 41 height 41
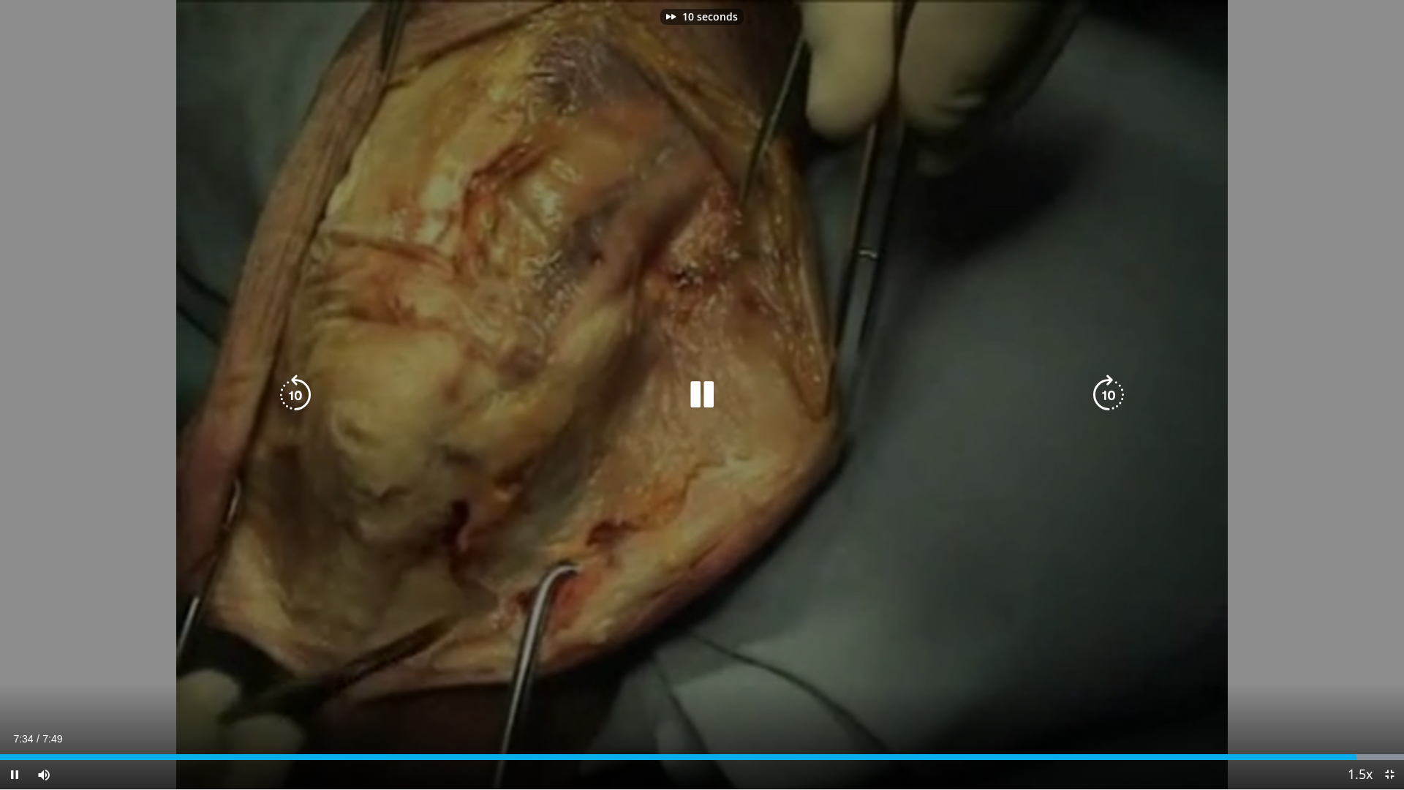
click at [1119, 377] on icon "Video Player" at bounding box center [1108, 394] width 41 height 41
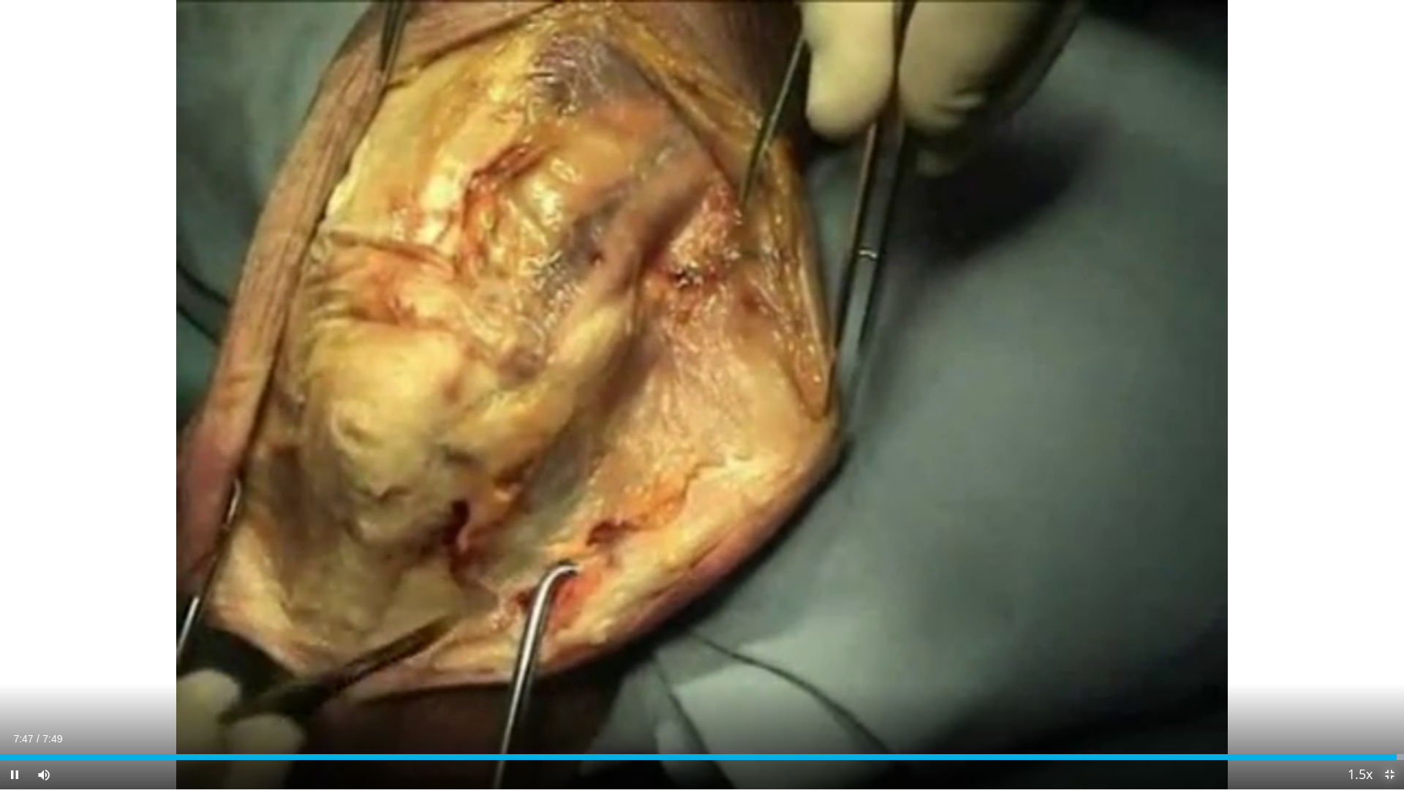
click at [1390, 665] on span "Video Player" at bounding box center [1389, 774] width 29 height 29
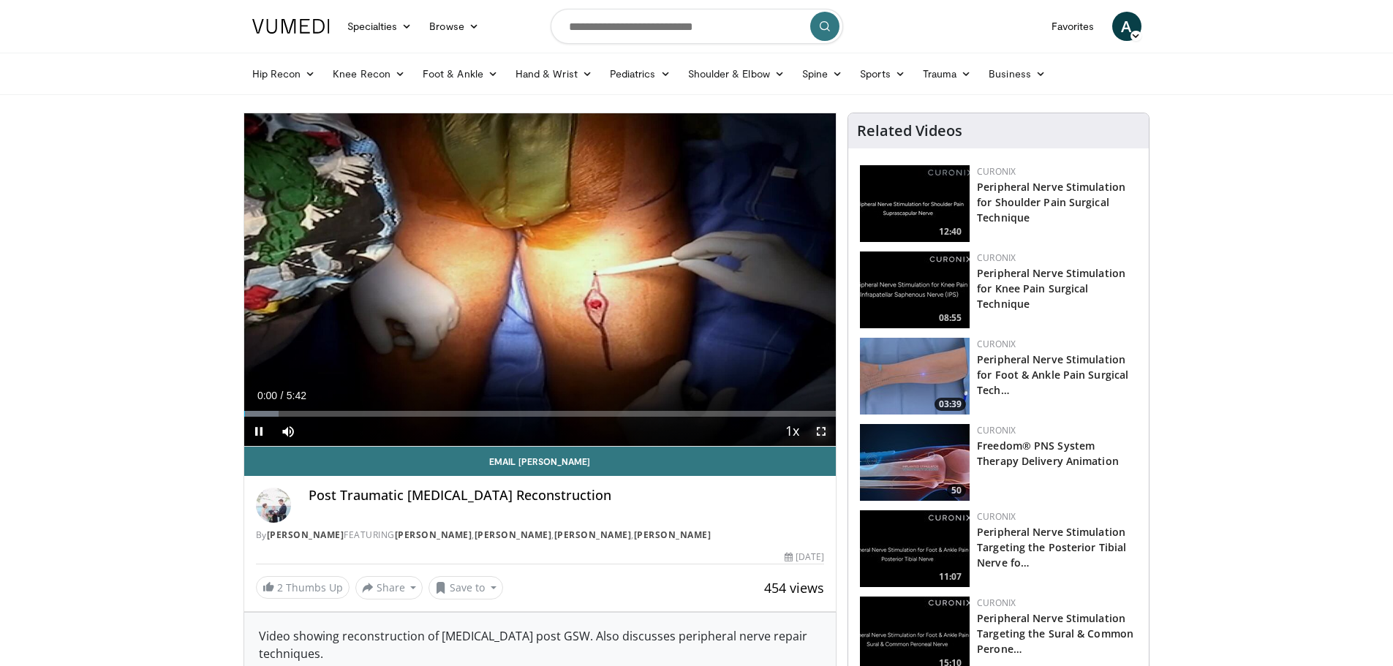
click at [818, 433] on span "Video Player" at bounding box center [821, 431] width 29 height 29
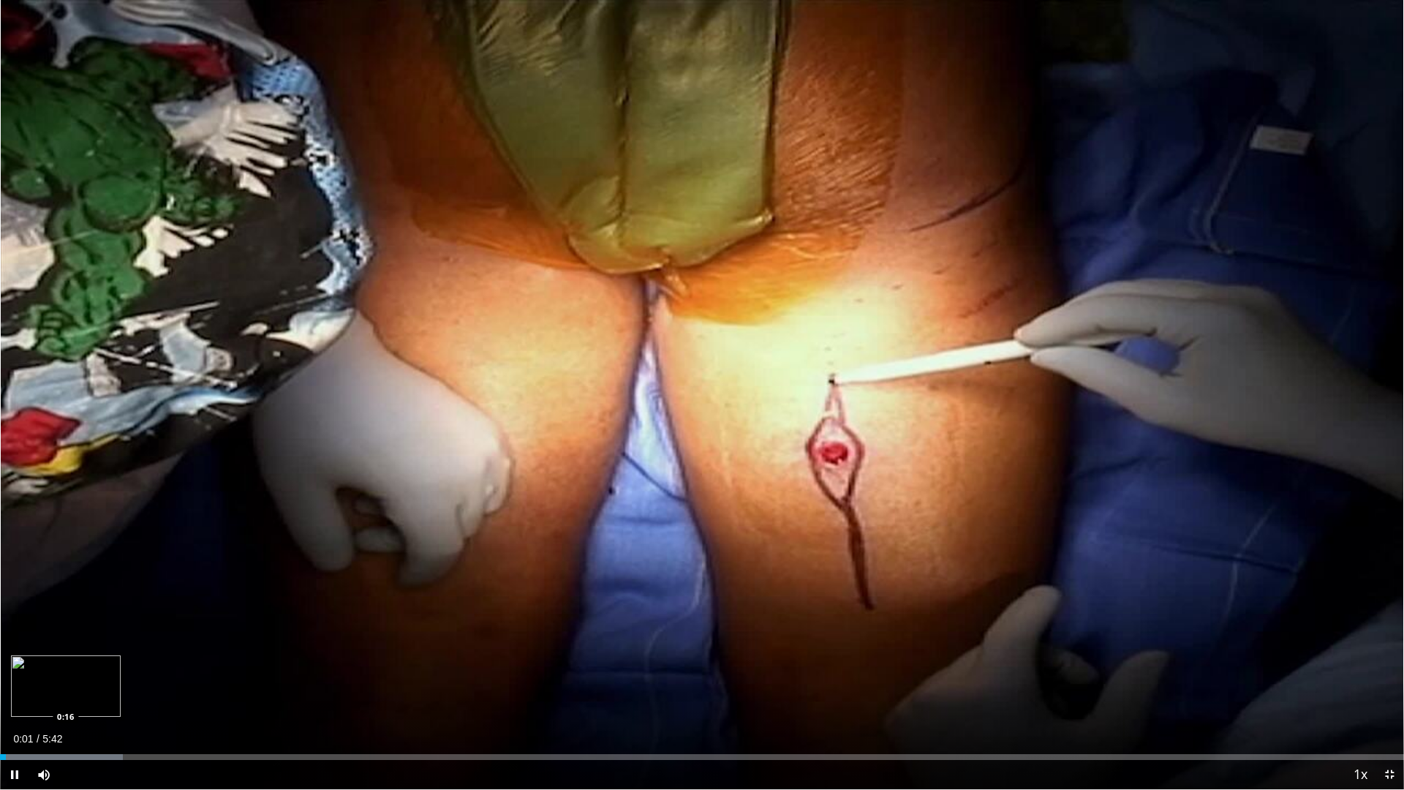
click at [65, 665] on div "Loaded : 8.76% 0:01 0:16" at bounding box center [702, 757] width 1404 height 6
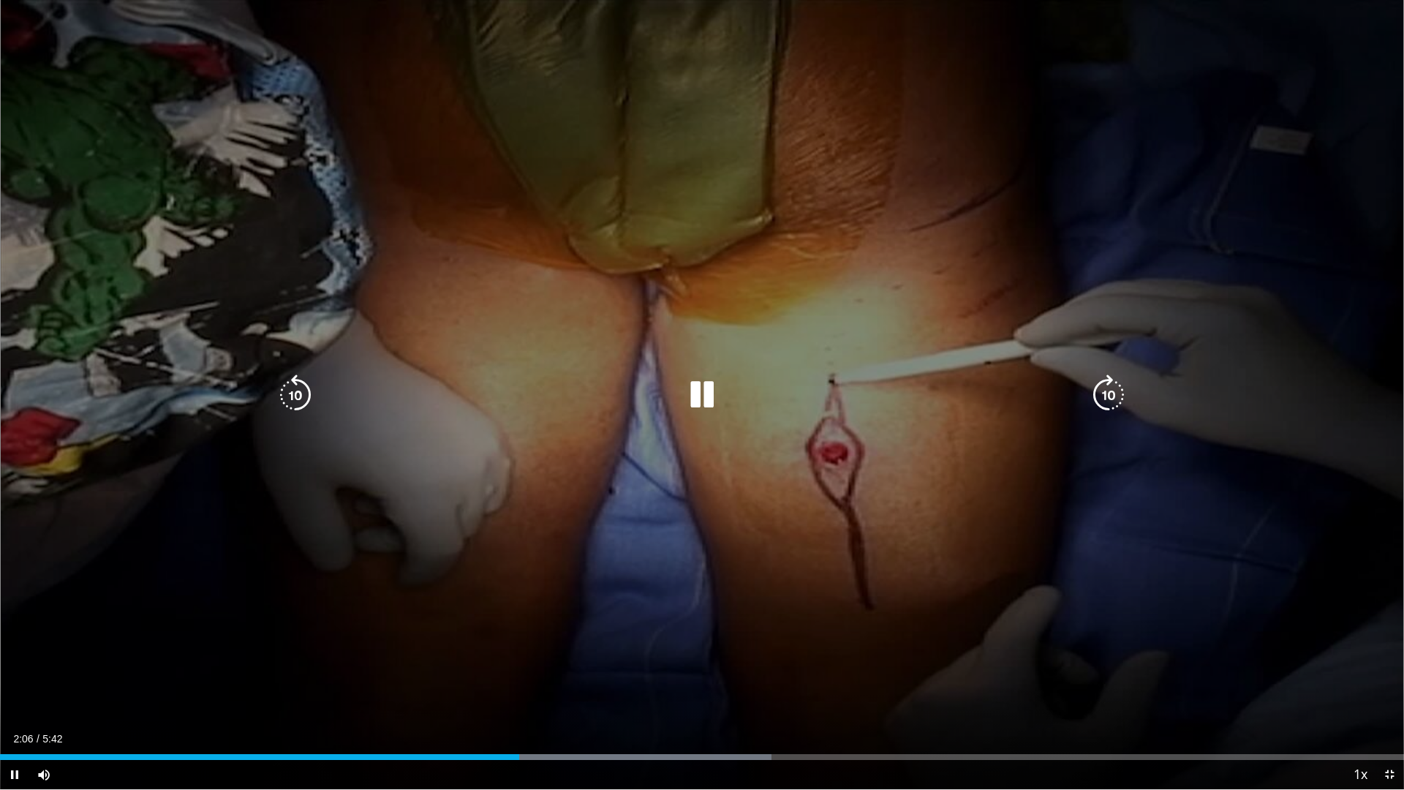
click at [709, 378] on icon "Video Player" at bounding box center [702, 394] width 41 height 41
click at [305, 397] on icon "Video Player" at bounding box center [295, 394] width 41 height 41
click at [684, 379] on icon "Video Player" at bounding box center [702, 394] width 41 height 41
click at [692, 378] on icon "Video Player" at bounding box center [702, 394] width 41 height 41
drag, startPoint x: 692, startPoint y: 397, endPoint x: 1192, endPoint y: 407, distance: 500.3
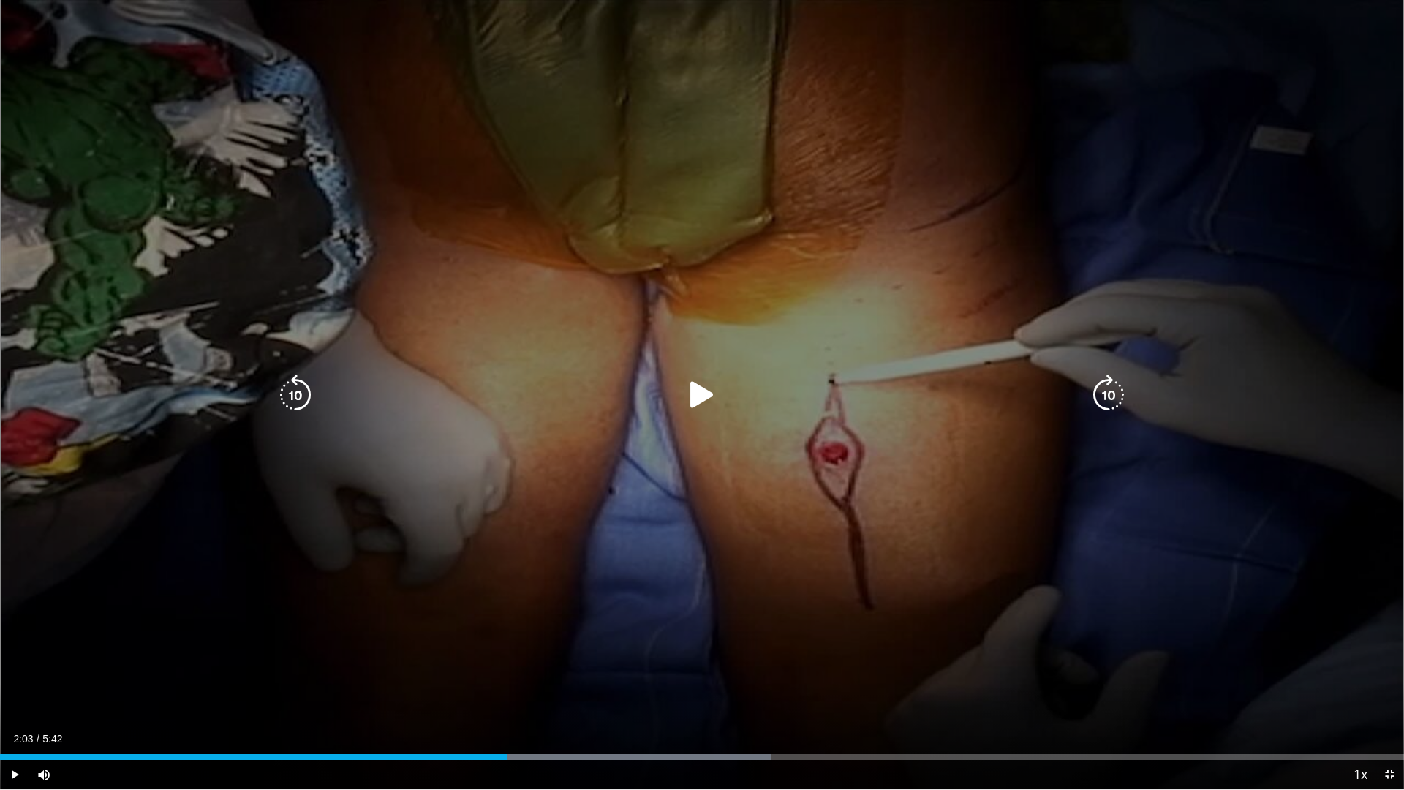
click at [695, 393] on icon "Video Player" at bounding box center [702, 394] width 41 height 41
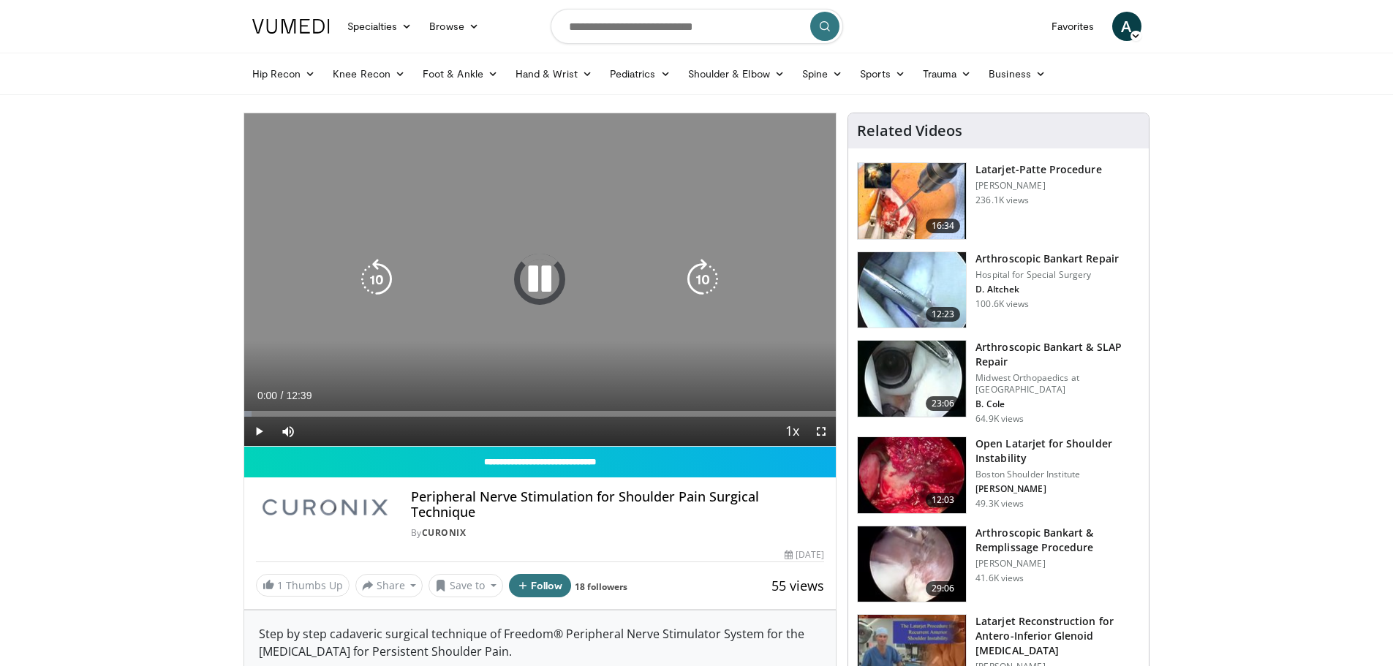
click at [541, 279] on icon "Video Player" at bounding box center [539, 279] width 41 height 41
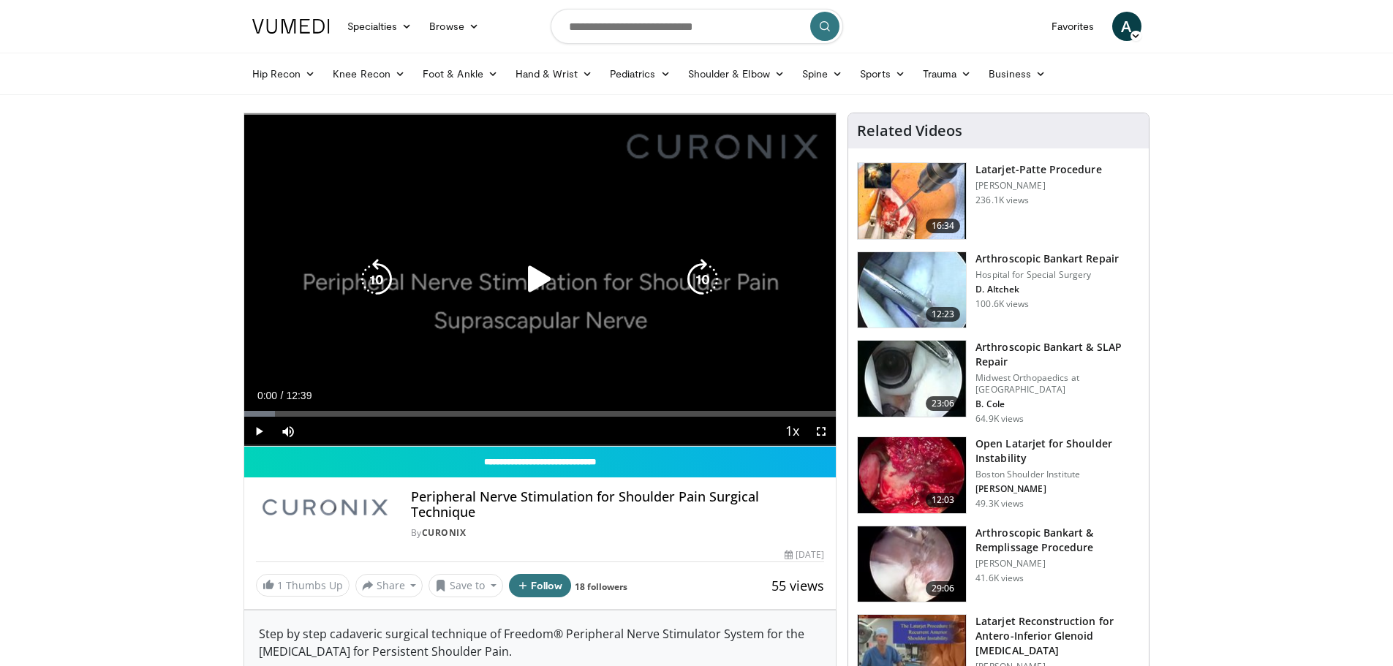
click at [540, 259] on icon "Video Player" at bounding box center [539, 279] width 41 height 41
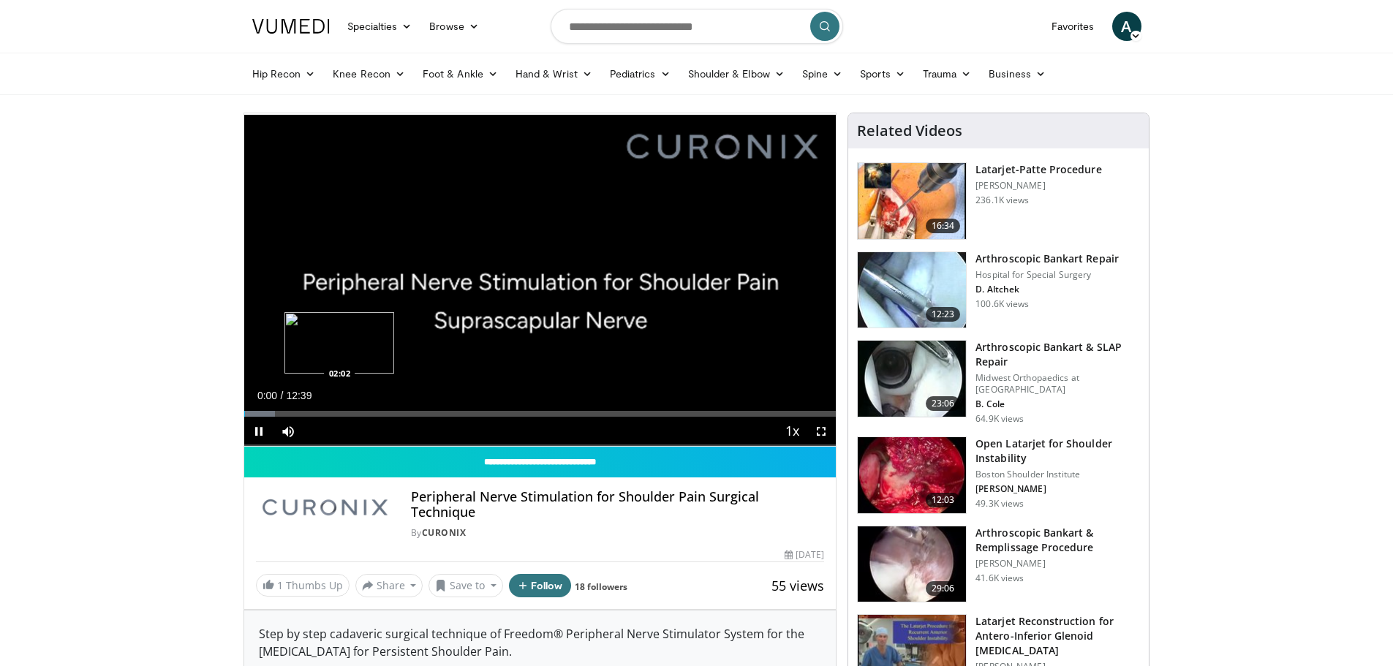
click at [343, 411] on div "Loaded : 5.21% 00:00 02:02" at bounding box center [540, 414] width 592 height 6
click at [431, 409] on div "Loaded : 25.00% 02:09 04:01" at bounding box center [540, 410] width 592 height 14
click at [521, 394] on div "Current Time 4:01 / Duration 12:39" at bounding box center [540, 395] width 592 height 13
click at [562, 408] on div "Loaded : 39.48% 04:02 06:48" at bounding box center [540, 410] width 592 height 14
click at [626, 419] on div "Current Time 6:48 / Duration 12:39 Pause Skip Backward Skip Forward Mute Loaded…" at bounding box center [540, 431] width 592 height 29
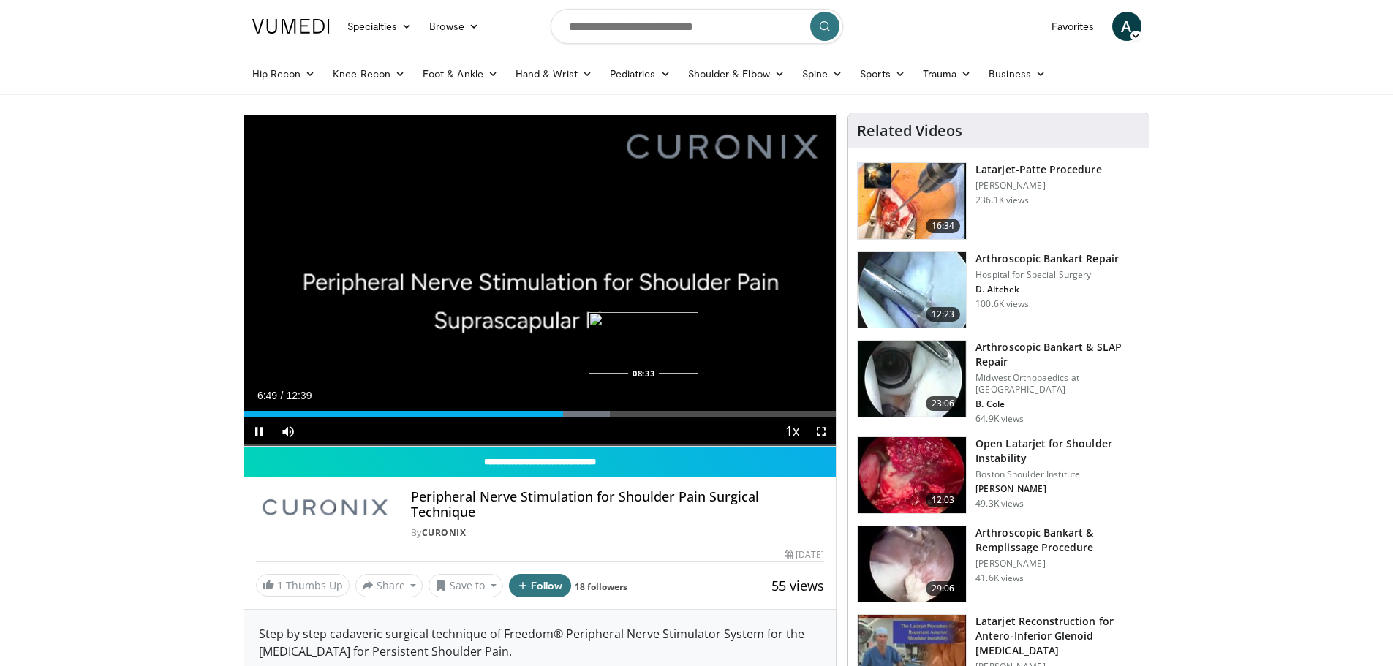
click at [645, 415] on div "Loaded : 61.85% 06:49 08:33" at bounding box center [540, 414] width 592 height 6
click at [726, 406] on div "Loaded : 69.75% 08:35 10:15" at bounding box center [540, 410] width 592 height 14
click at [745, 413] on div "Loaded : 82.91% 10:19 10:43" at bounding box center [540, 414] width 592 height 6
click at [773, 412] on div "Progress Bar" at bounding box center [761, 414] width 39 height 6
click at [789, 412] on div "Progress Bar" at bounding box center [781, 414] width 62 height 6
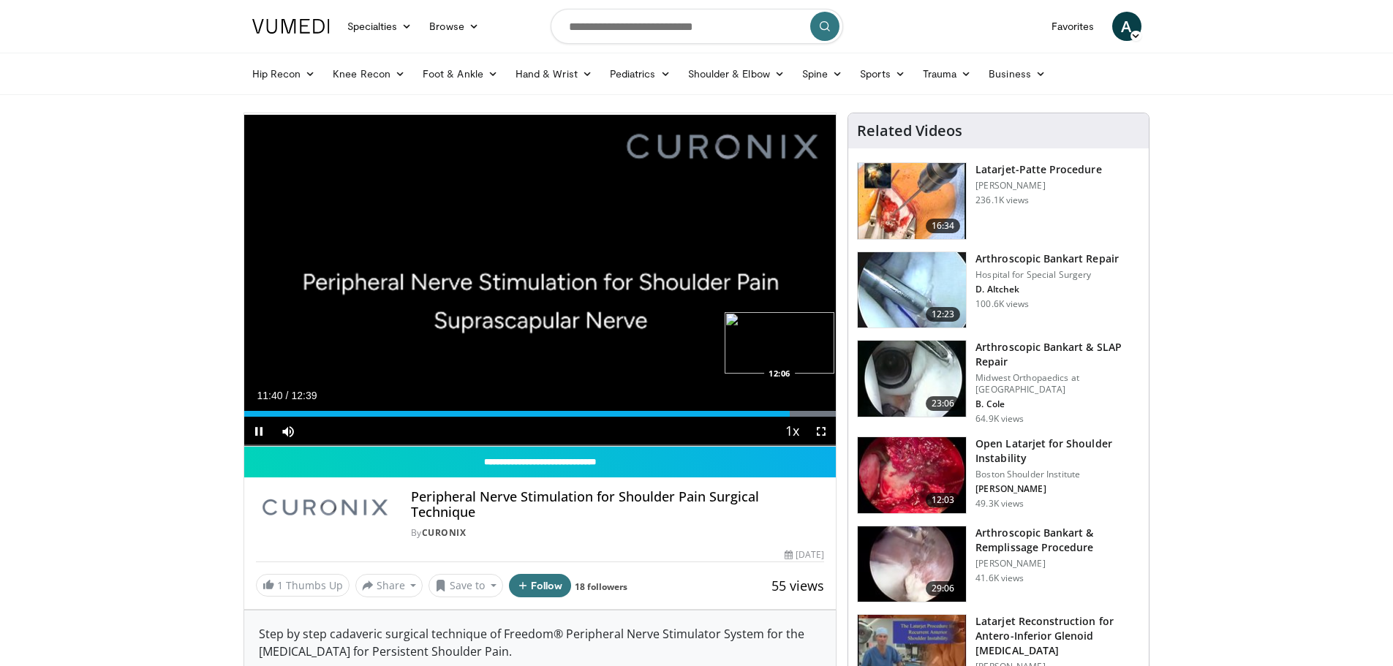
click at [810, 414] on div "Progress Bar" at bounding box center [802, 414] width 69 height 6
click at [819, 417] on span "Video Player" at bounding box center [821, 431] width 29 height 29
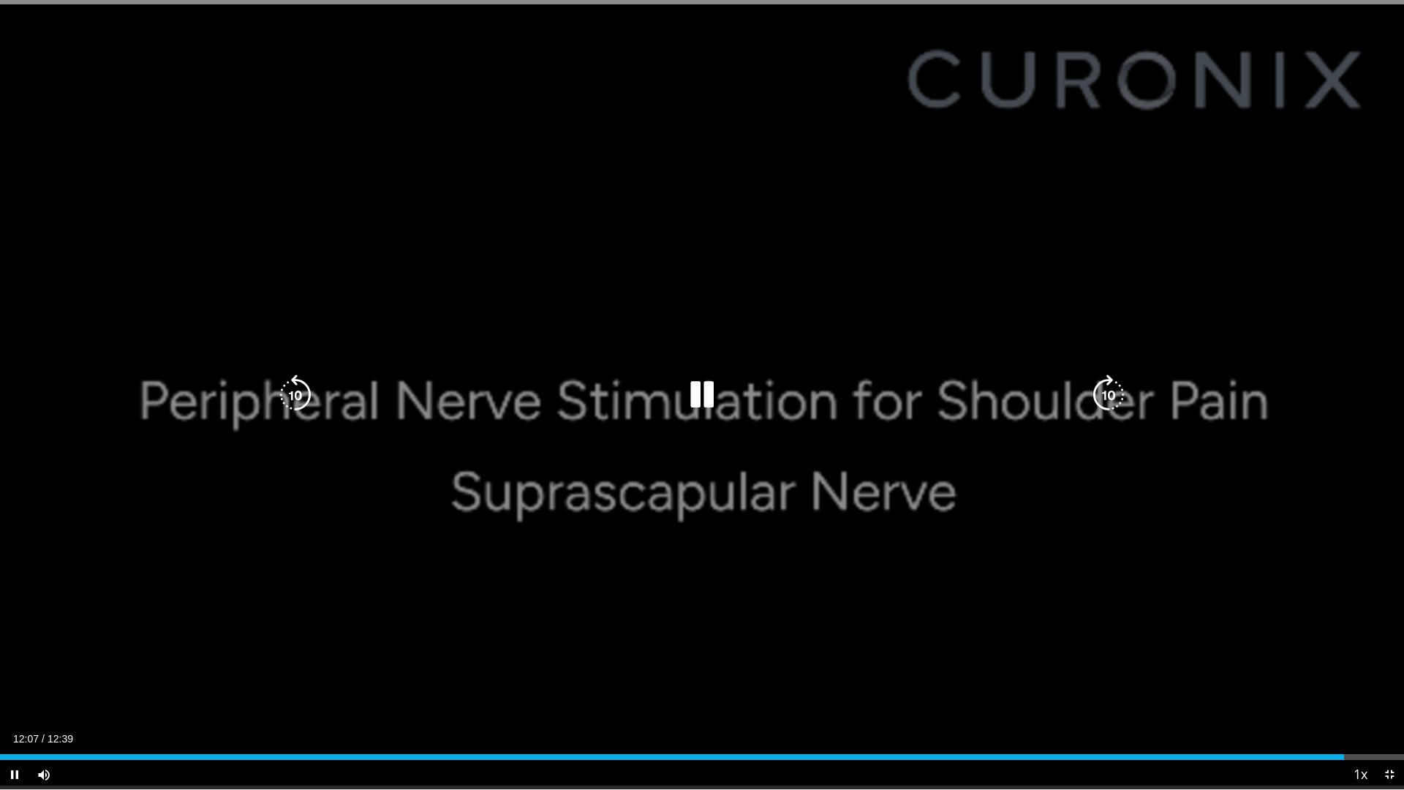
click at [714, 385] on icon "Video Player" at bounding box center [702, 394] width 41 height 41
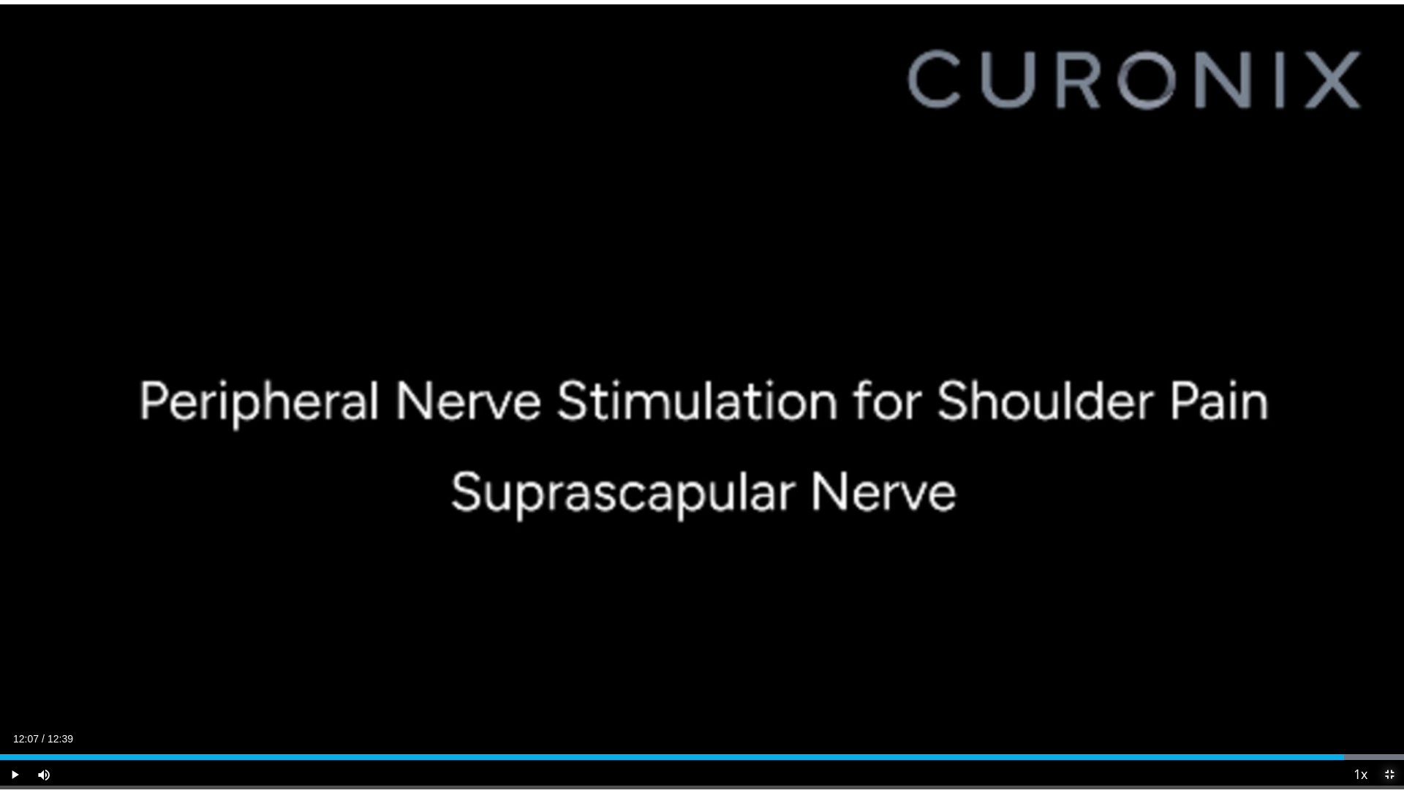
click at [1391, 665] on span "Video Player" at bounding box center [1389, 774] width 29 height 29
